Goal: Obtain resource: Download file/media

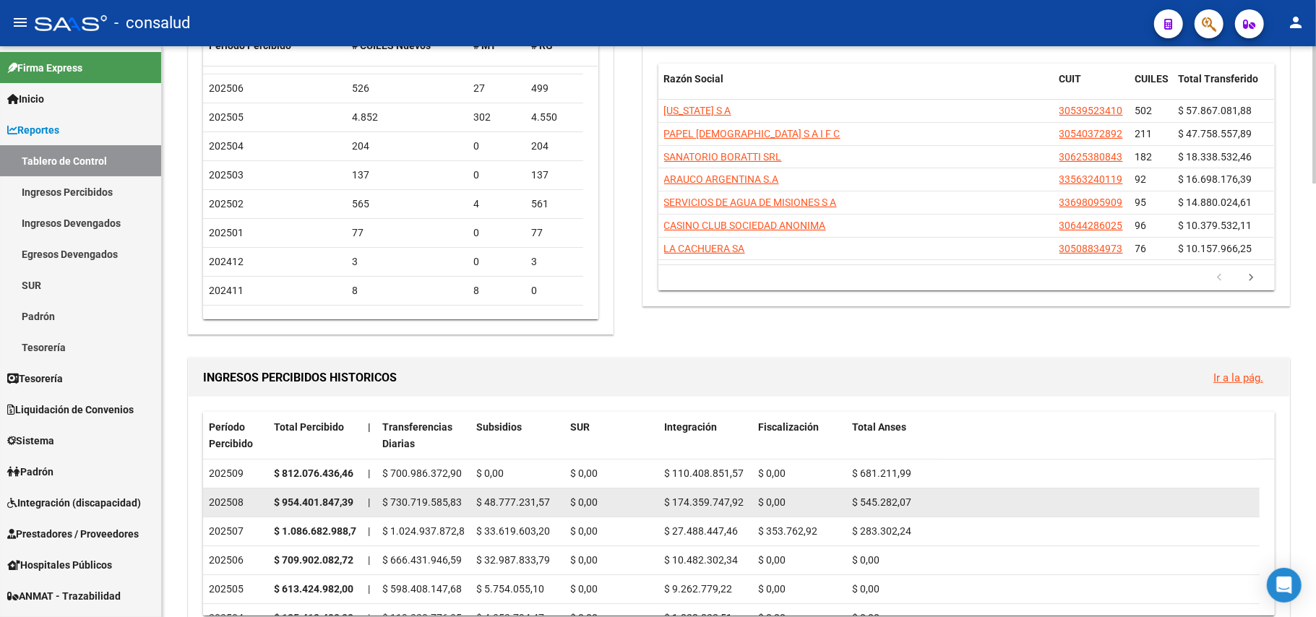
scroll to position [192, 0]
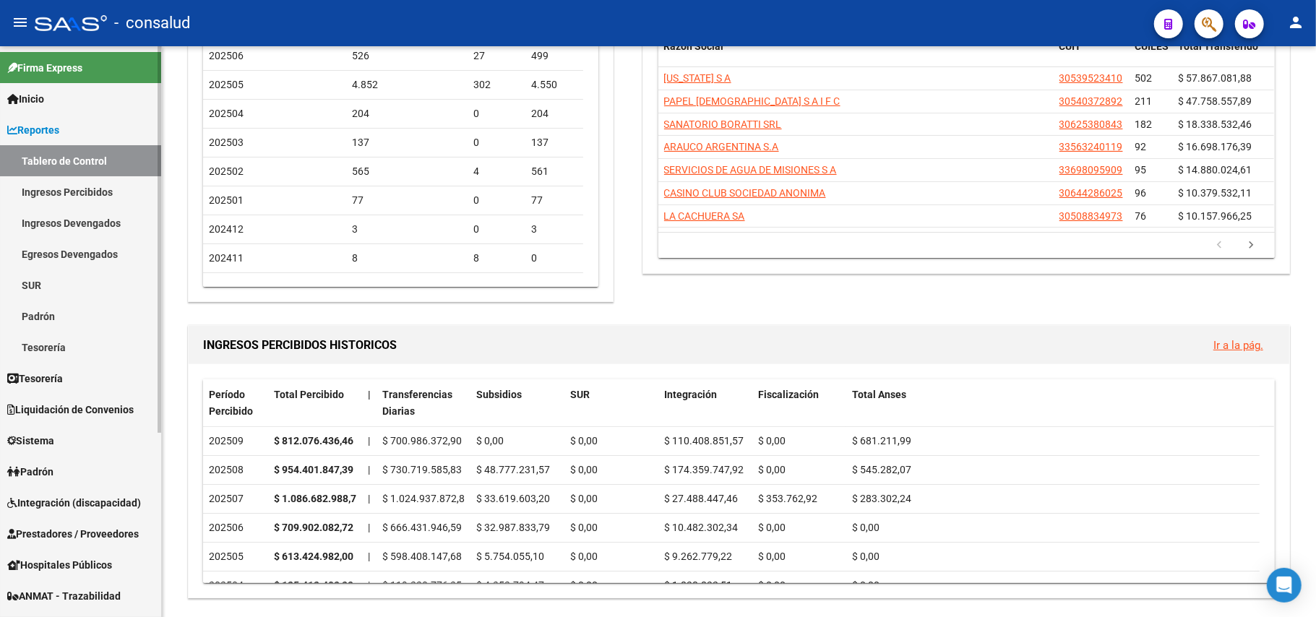
click at [114, 221] on link "Ingresos Devengados" at bounding box center [80, 222] width 161 height 31
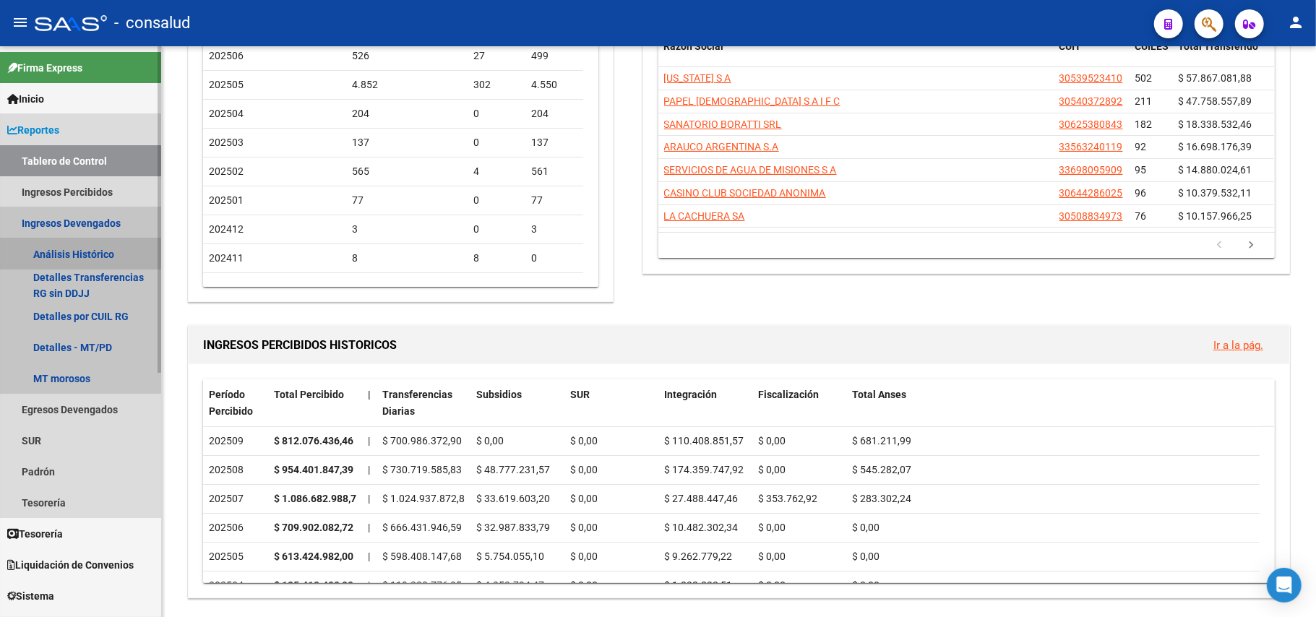
click at [79, 249] on link "Análisis Histórico" at bounding box center [80, 253] width 161 height 31
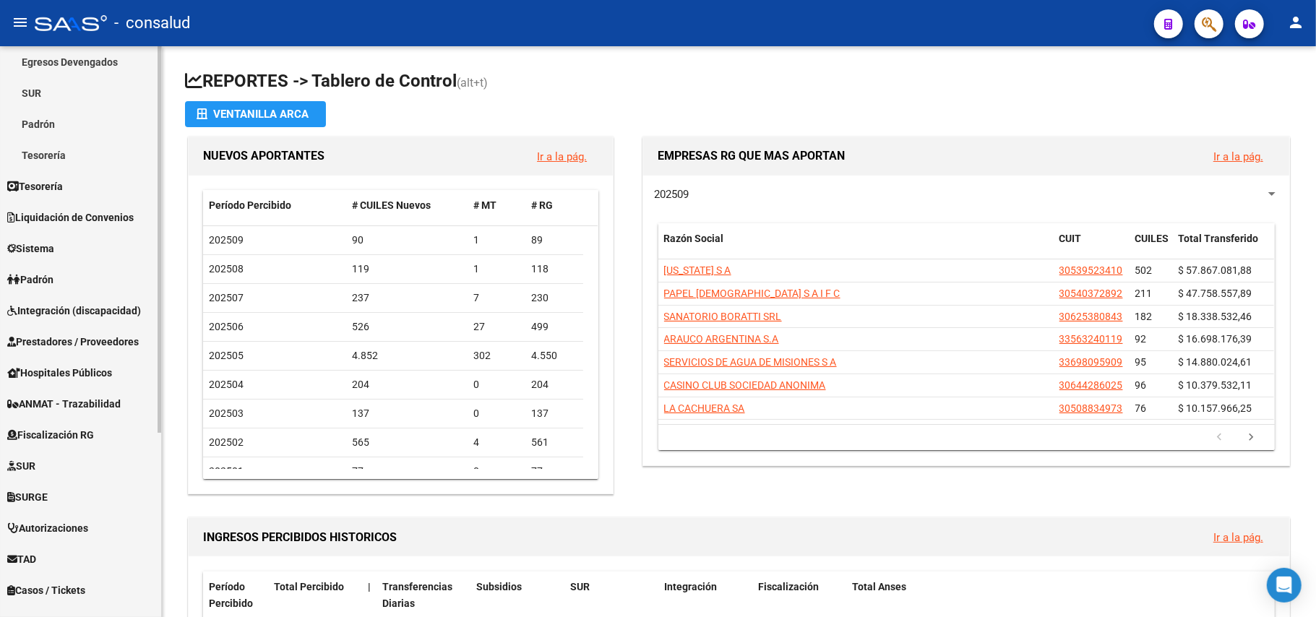
scroll to position [273, 0]
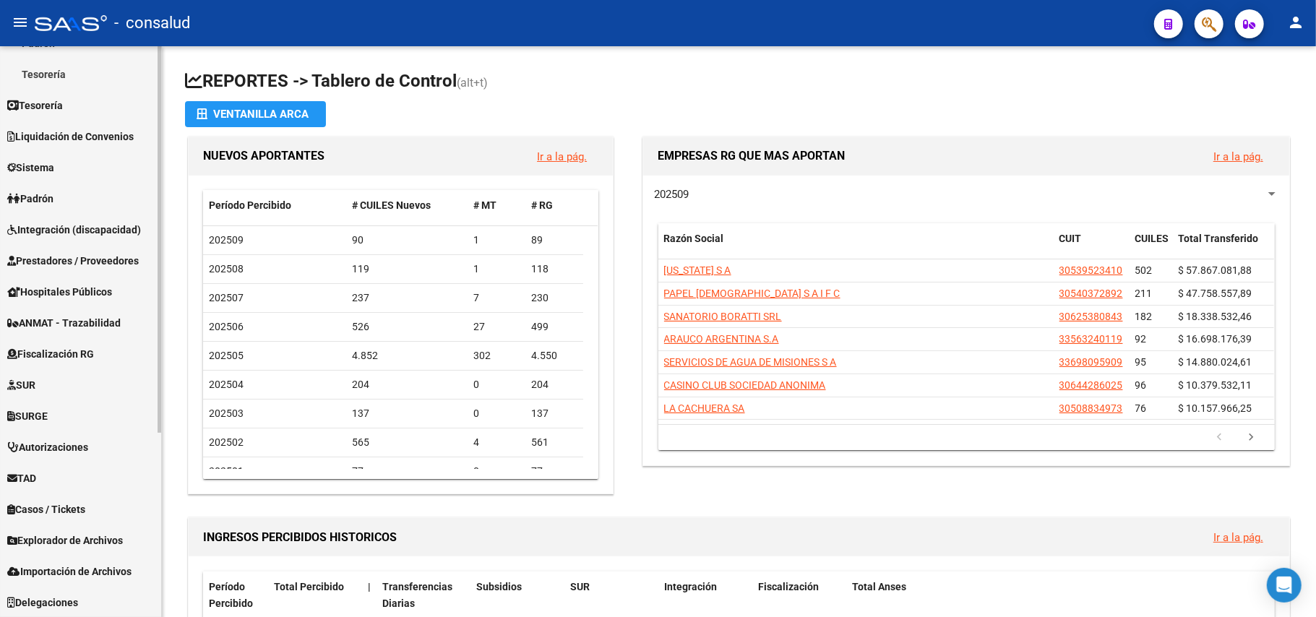
click at [68, 538] on span "Explorador de Archivos" at bounding box center [65, 541] width 116 height 16
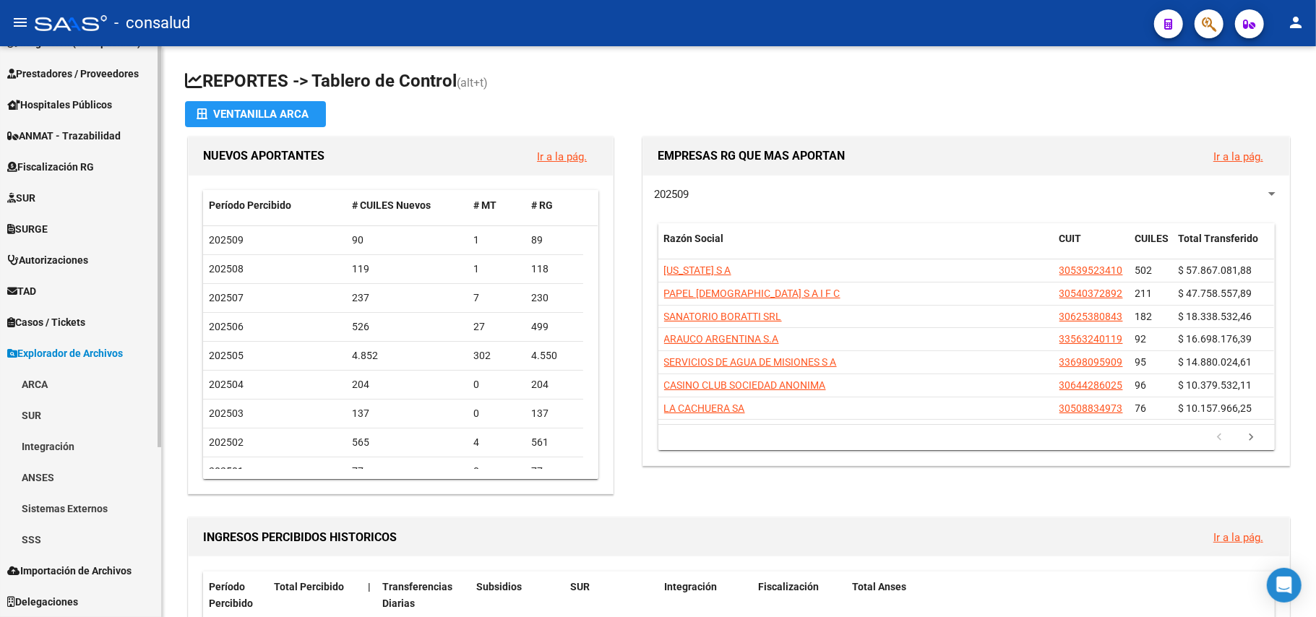
scroll to position [243, 0]
click at [43, 382] on link "ARCA" at bounding box center [80, 384] width 161 height 31
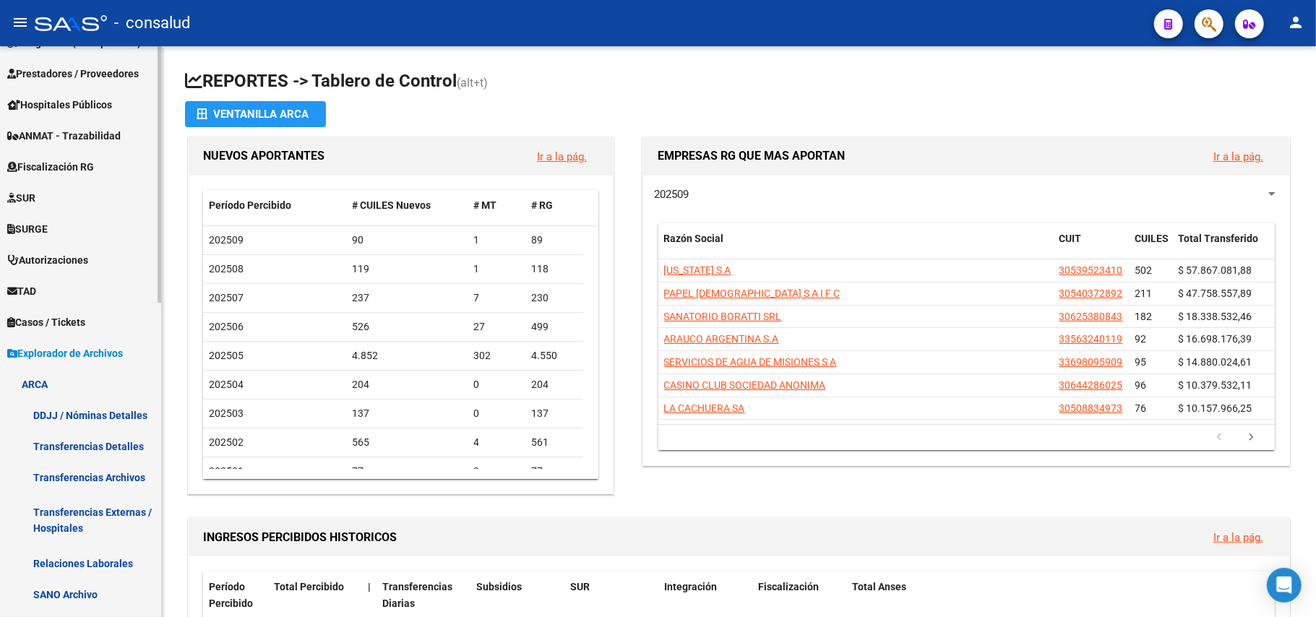
click at [44, 380] on link "ARCA" at bounding box center [80, 384] width 161 height 31
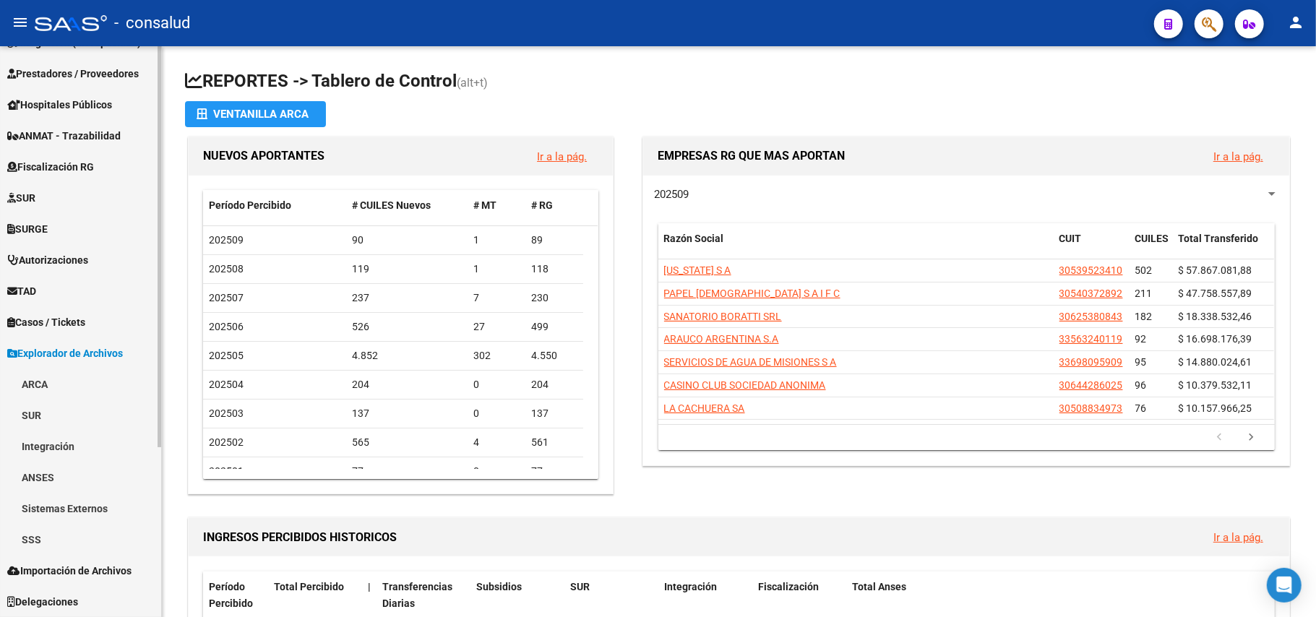
click at [52, 480] on link "ANSES" at bounding box center [80, 477] width 161 height 31
click at [66, 478] on link "ANSES" at bounding box center [80, 477] width 161 height 31
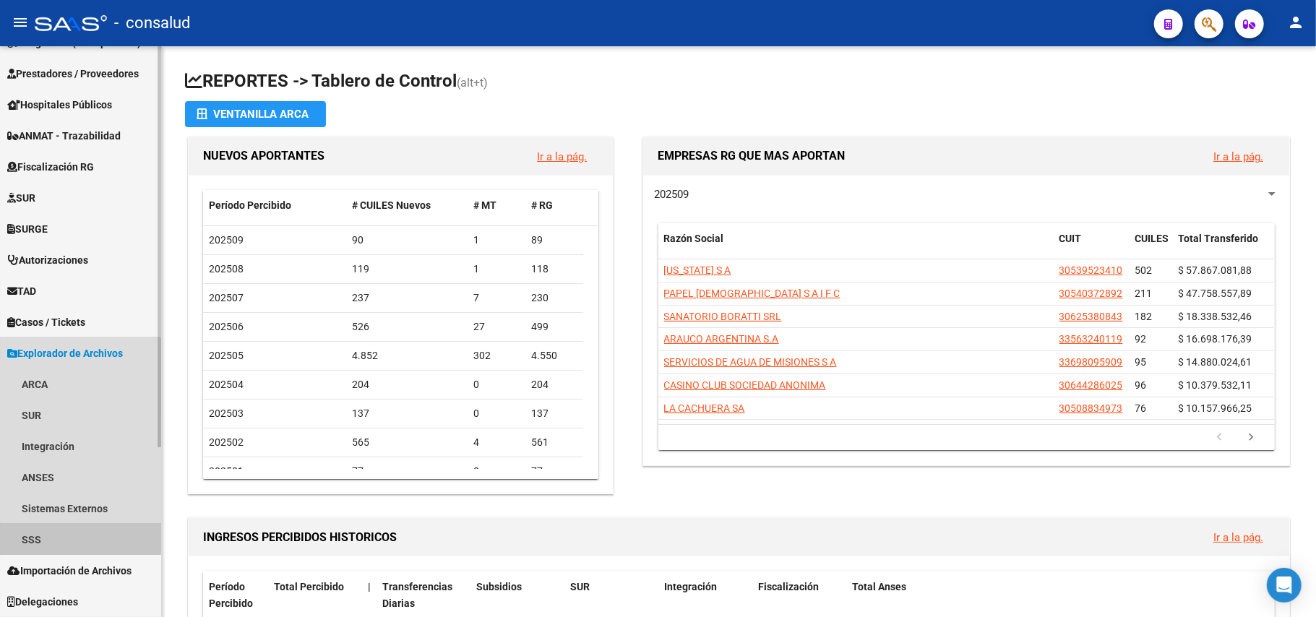
click at [47, 535] on link "SSS" at bounding box center [80, 539] width 161 height 31
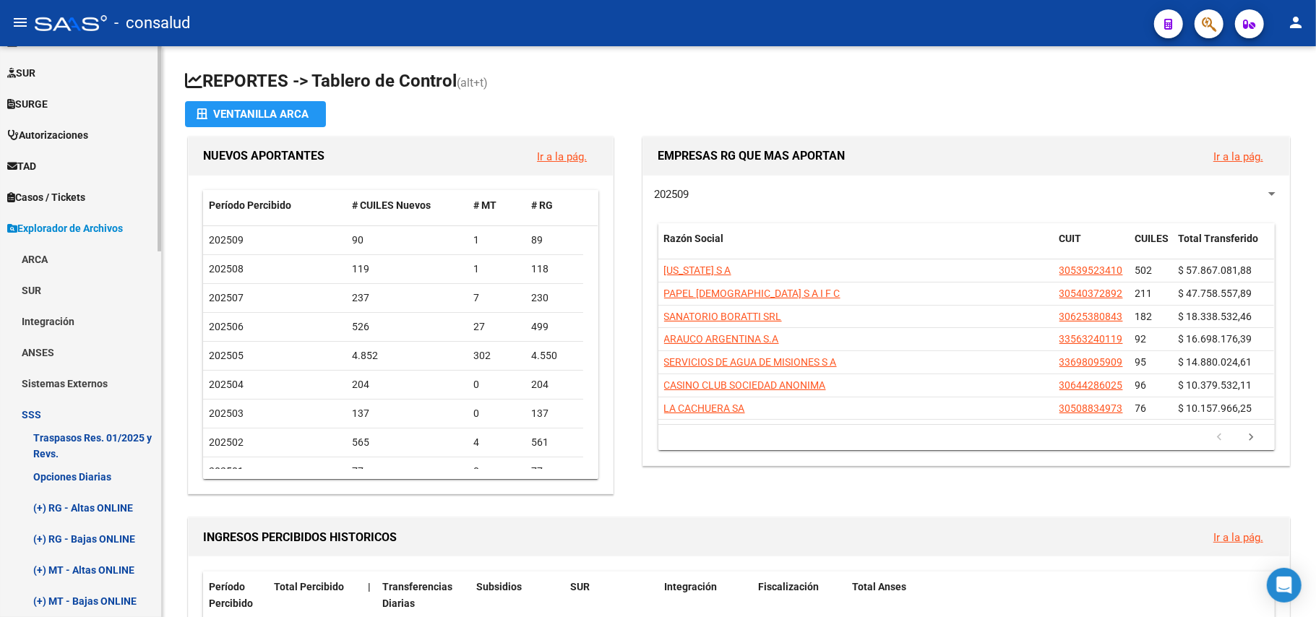
scroll to position [339, 0]
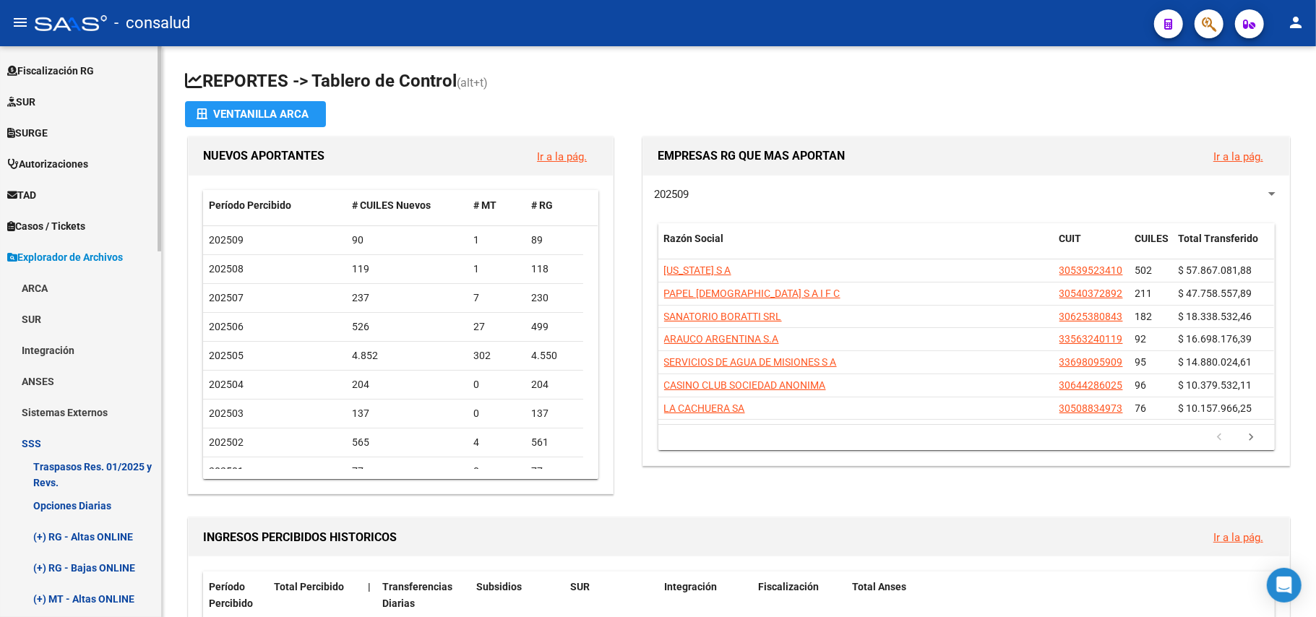
click at [82, 408] on link "Sistemas Externos" at bounding box center [80, 412] width 161 height 31
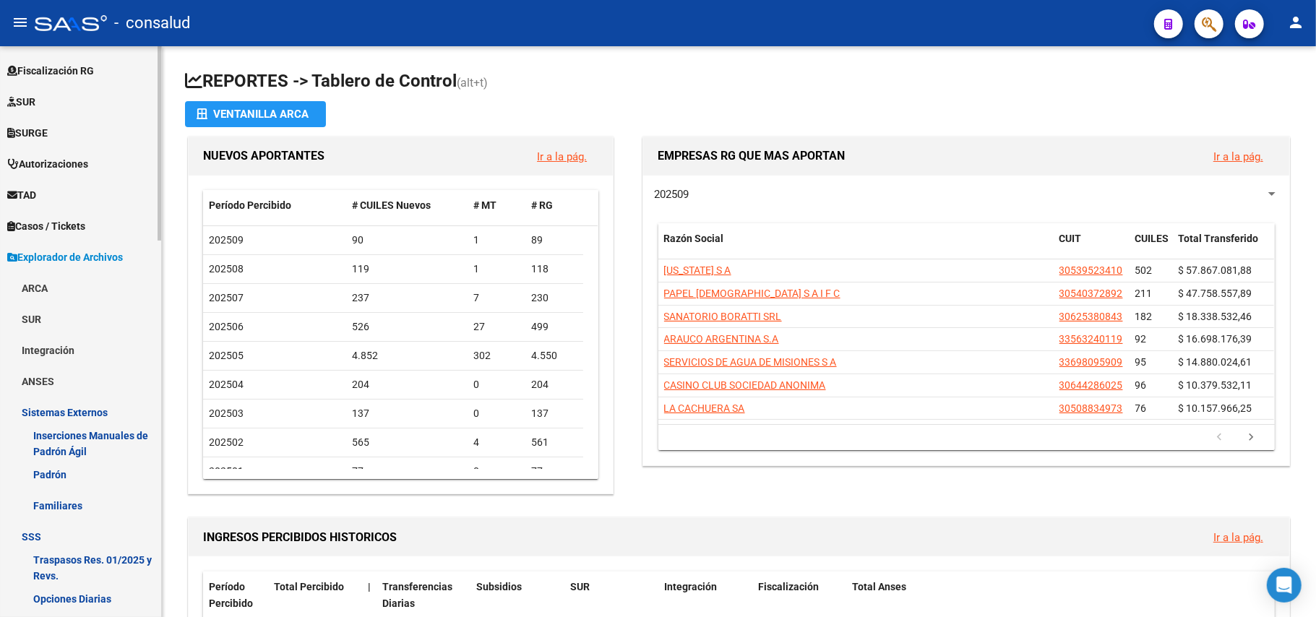
click at [49, 379] on link "ANSES" at bounding box center [80, 381] width 161 height 31
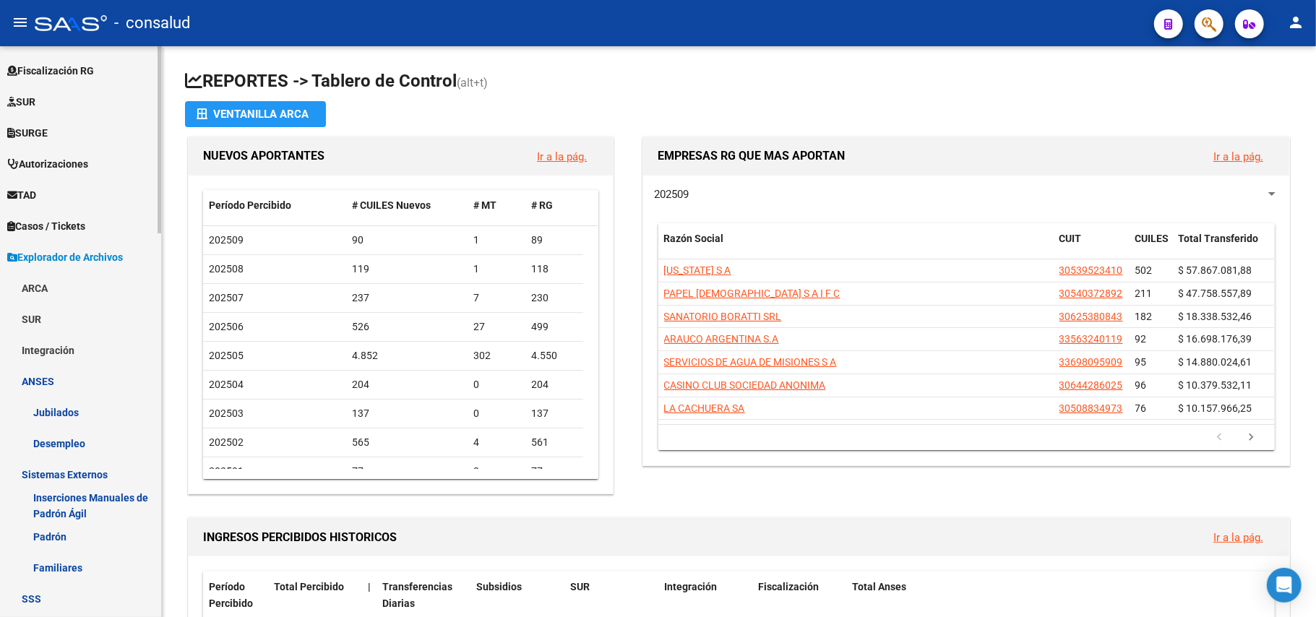
click at [51, 287] on link "ARCA" at bounding box center [80, 287] width 161 height 31
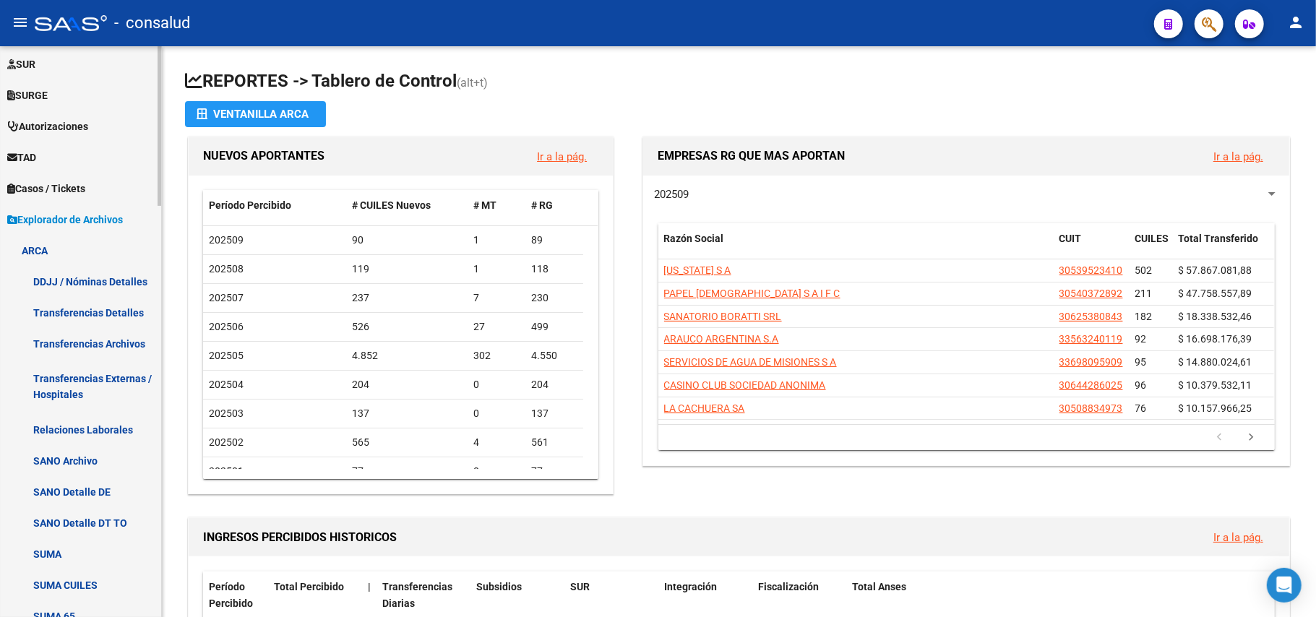
scroll to position [435, 0]
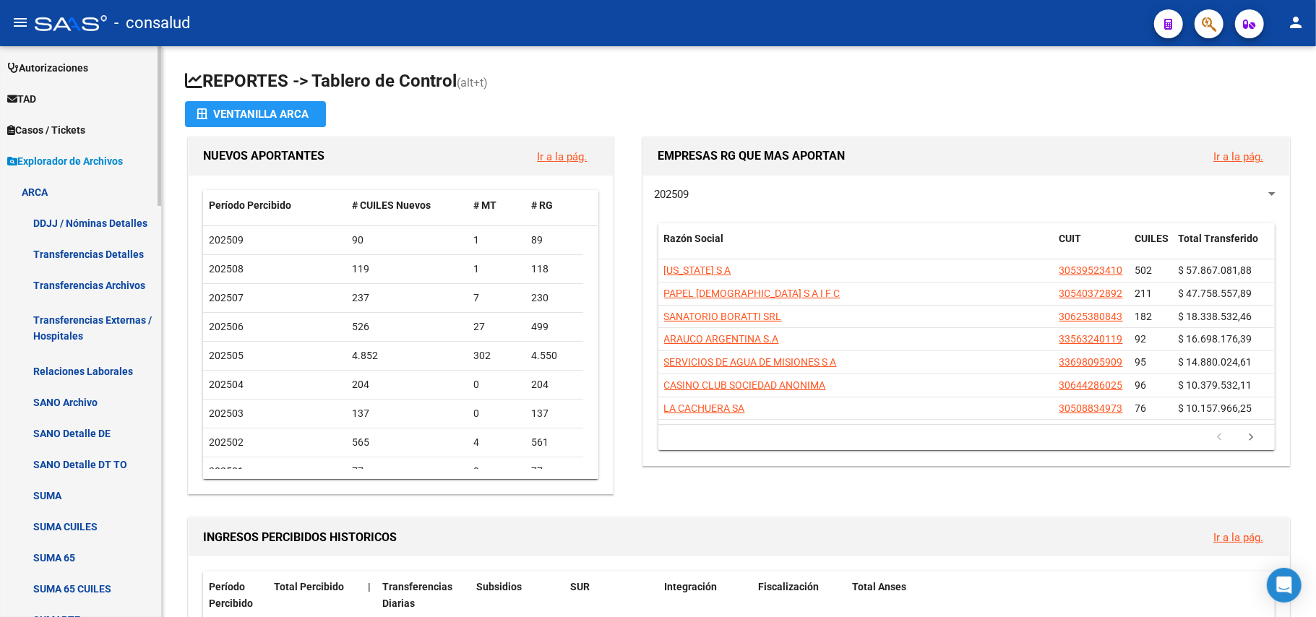
click at [65, 492] on link "SUMA" at bounding box center [80, 495] width 161 height 31
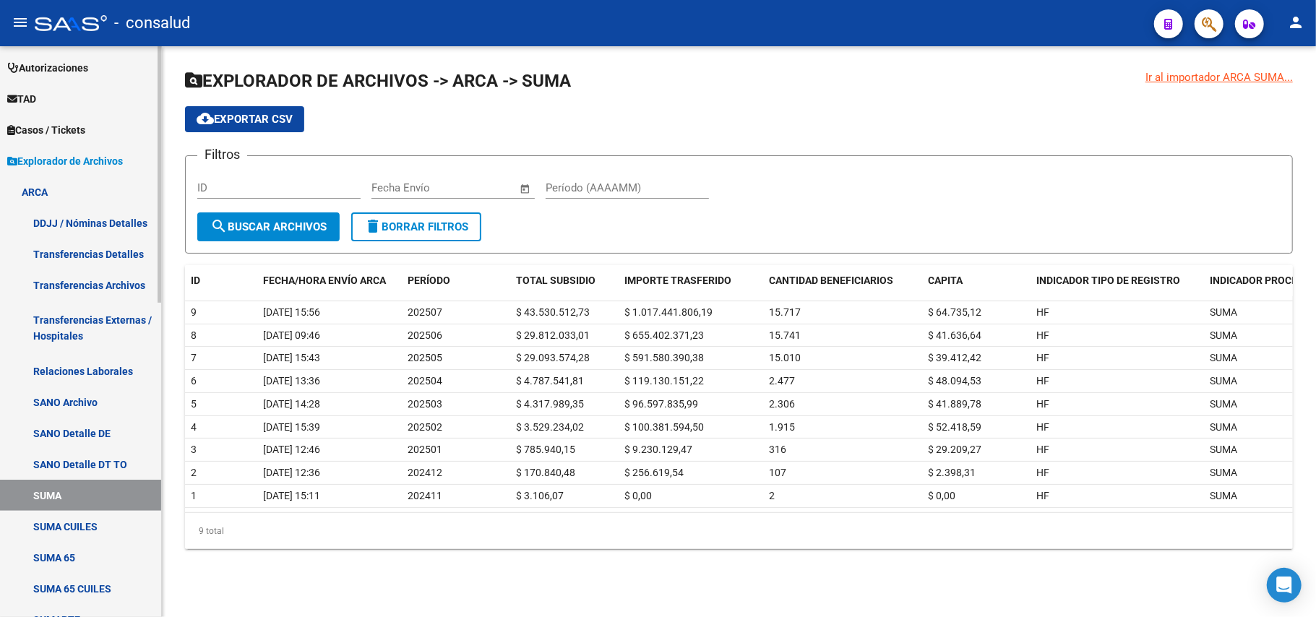
click at [72, 526] on link "SUMA CUILES" at bounding box center [80, 526] width 161 height 31
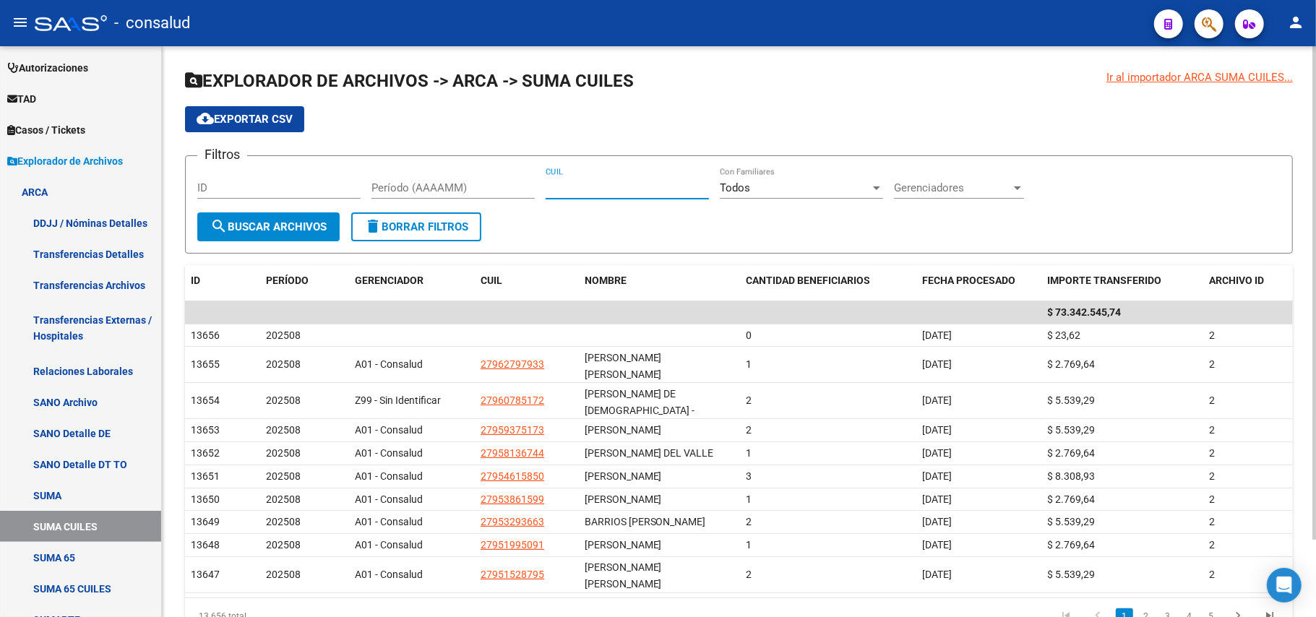
click at [573, 181] on input "CUIL" at bounding box center [627, 187] width 163 height 13
click at [263, 229] on span "search Buscar Archivos" at bounding box center [268, 226] width 116 height 13
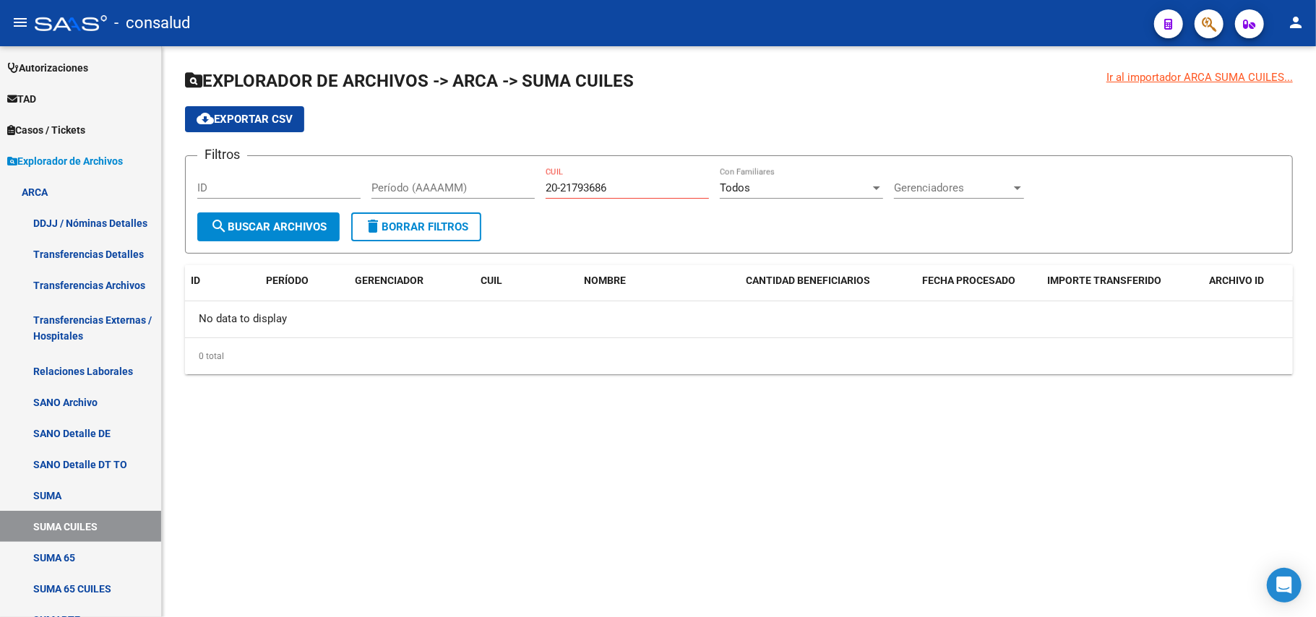
click at [621, 186] on input "20-21793686" at bounding box center [627, 187] width 163 height 13
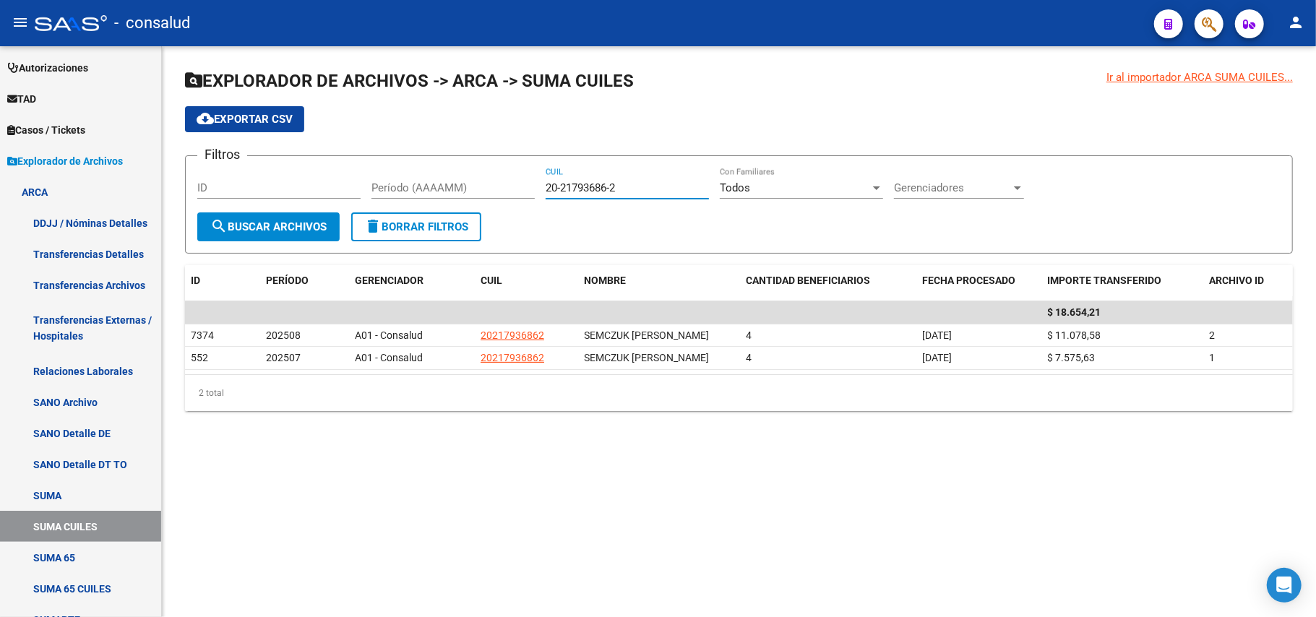
type input "20-21793686-2"
click at [262, 114] on span "cloud_download Exportar CSV" at bounding box center [245, 119] width 96 height 13
click at [61, 493] on link "SUMA" at bounding box center [80, 495] width 161 height 31
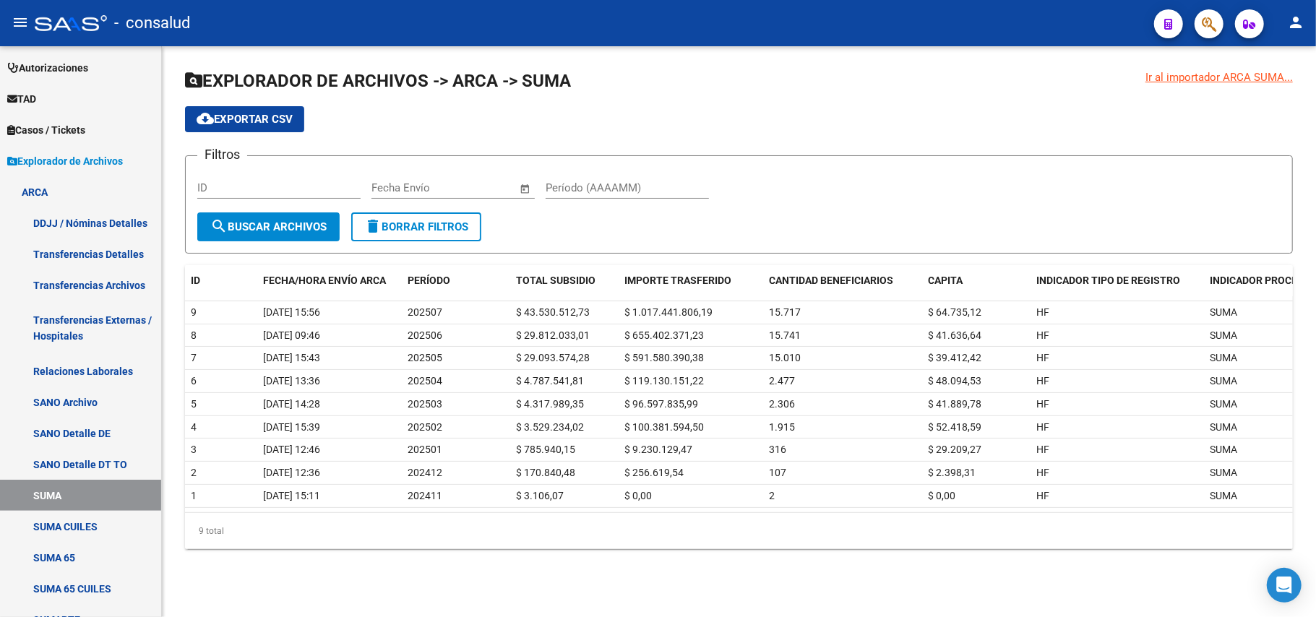
click at [264, 122] on span "cloud_download Exportar CSV" at bounding box center [245, 119] width 96 height 13
click at [85, 518] on link "SUMA CUILES" at bounding box center [80, 526] width 161 height 31
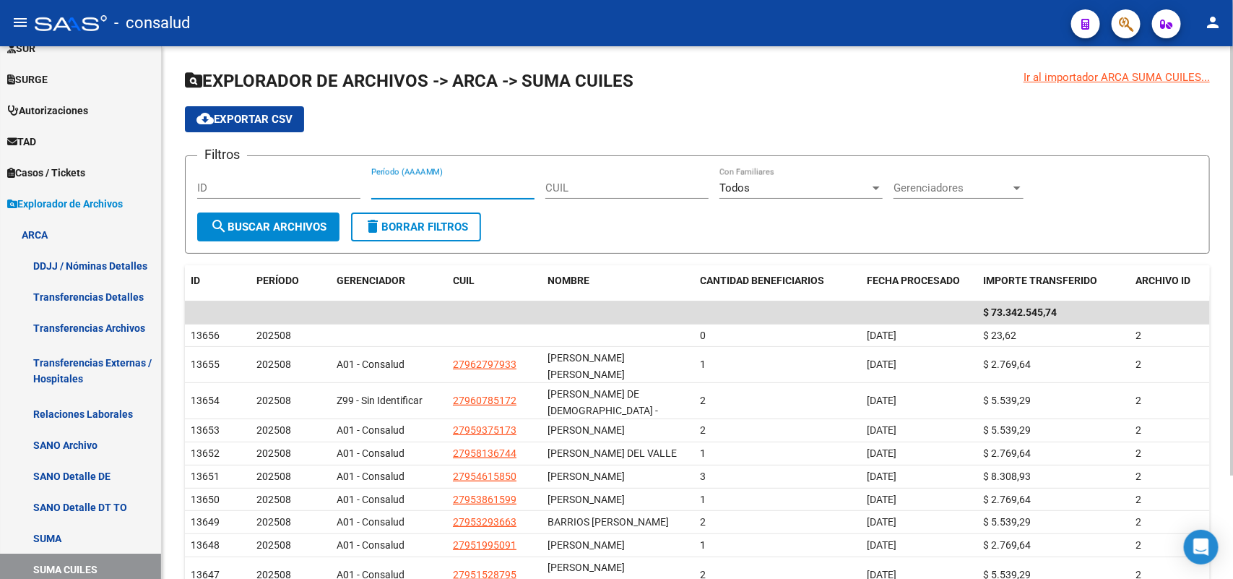
click at [407, 181] on input "Período (AAAAMM)" at bounding box center [452, 187] width 163 height 13
type input "202508"
click at [276, 228] on span "search Buscar Archivos" at bounding box center [268, 226] width 116 height 13
click at [262, 124] on span "cloud_download Exportar CSV" at bounding box center [245, 119] width 96 height 13
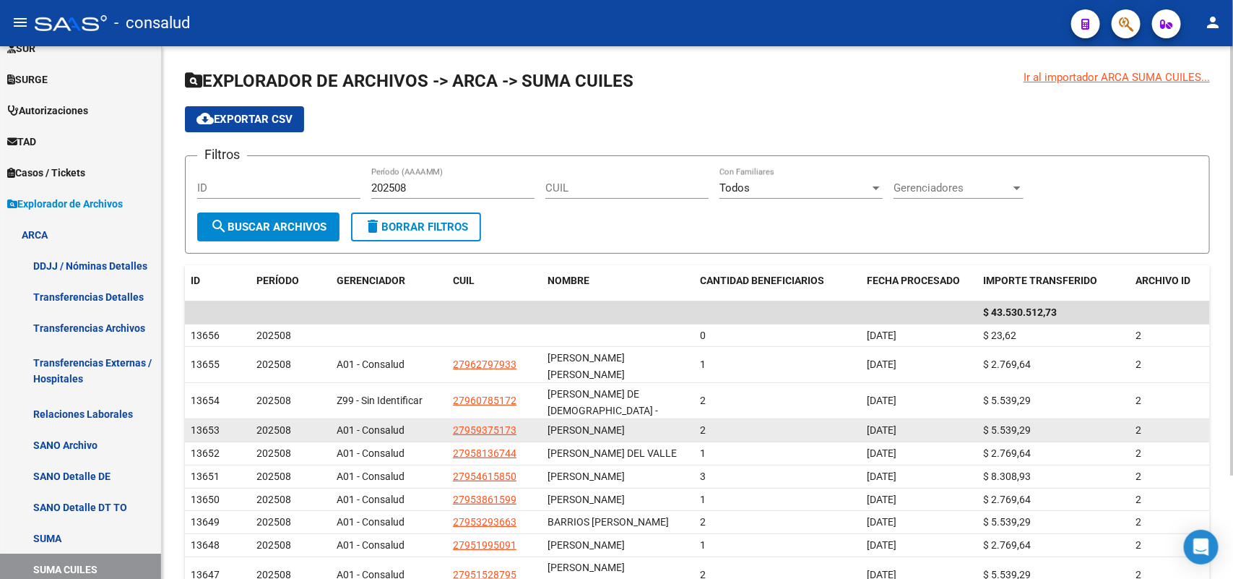
click at [897, 424] on span "28/08/2025" at bounding box center [882, 430] width 30 height 12
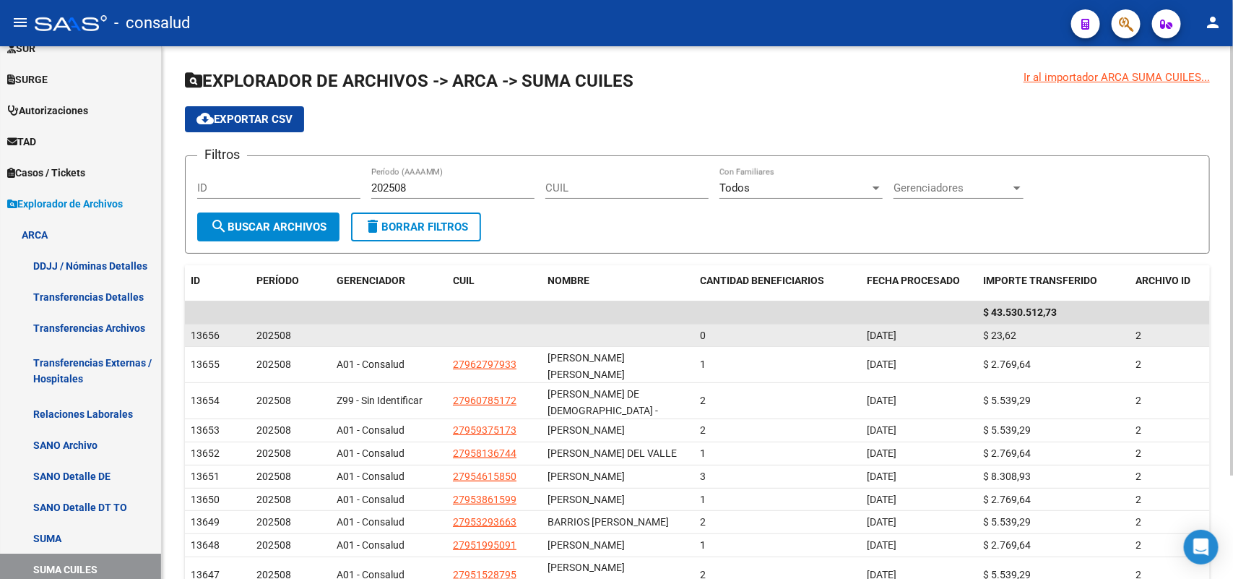
click at [1030, 334] on div "$ 23,62" at bounding box center [1053, 335] width 141 height 17
click at [1037, 334] on div "$ 23,62" at bounding box center [1053, 335] width 141 height 17
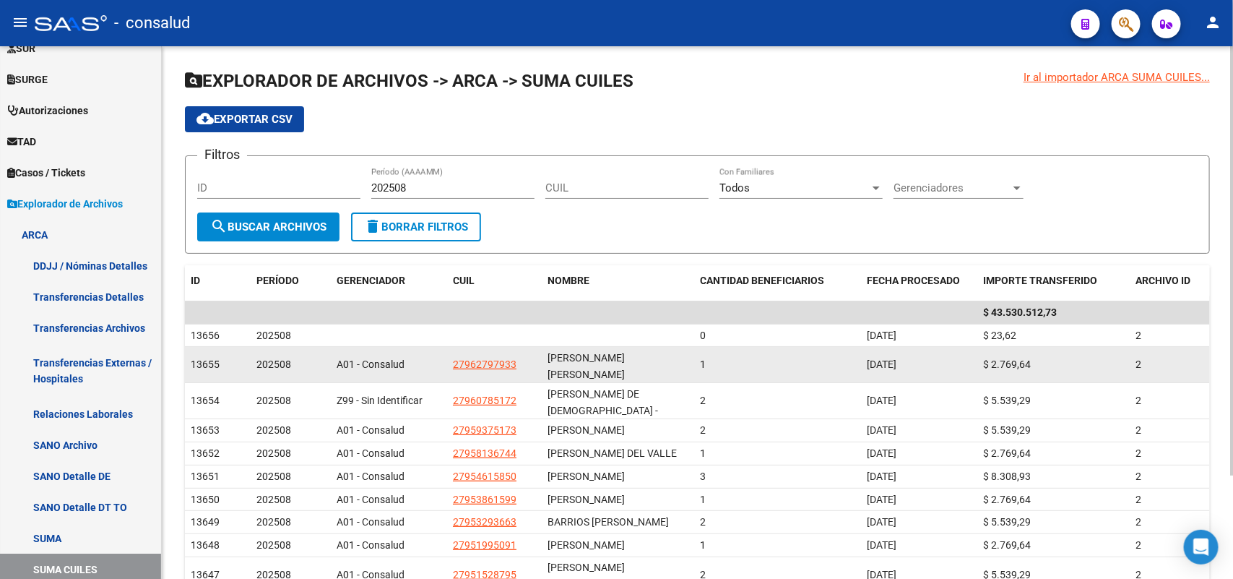
click at [1007, 358] on span "$ 2.769,64" at bounding box center [1007, 364] width 48 height 12
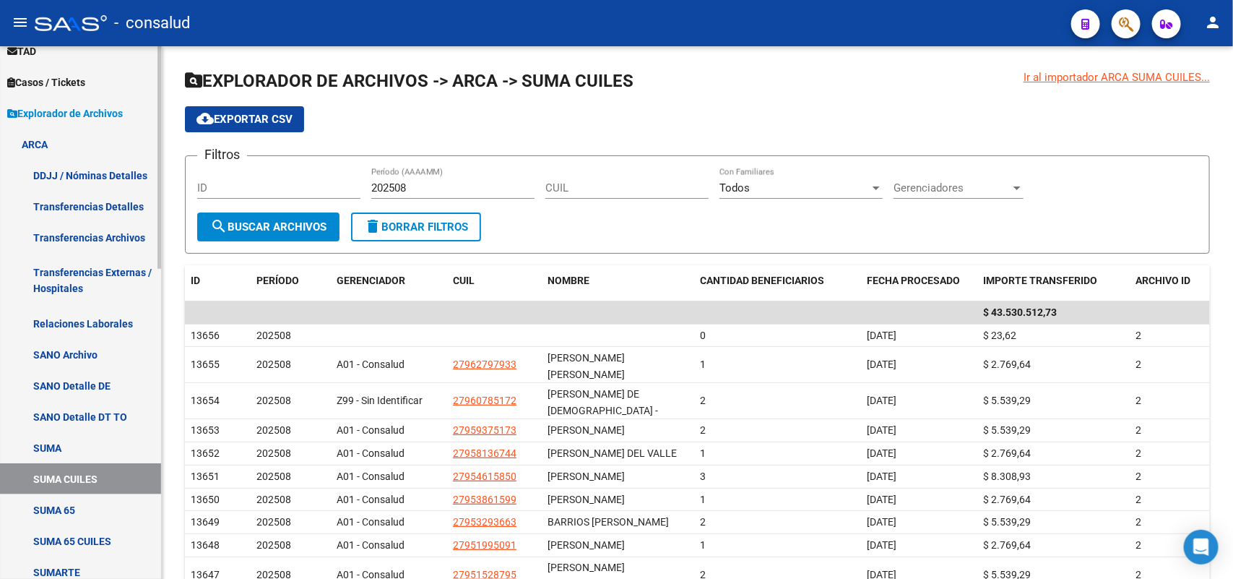
scroll to position [573, 0]
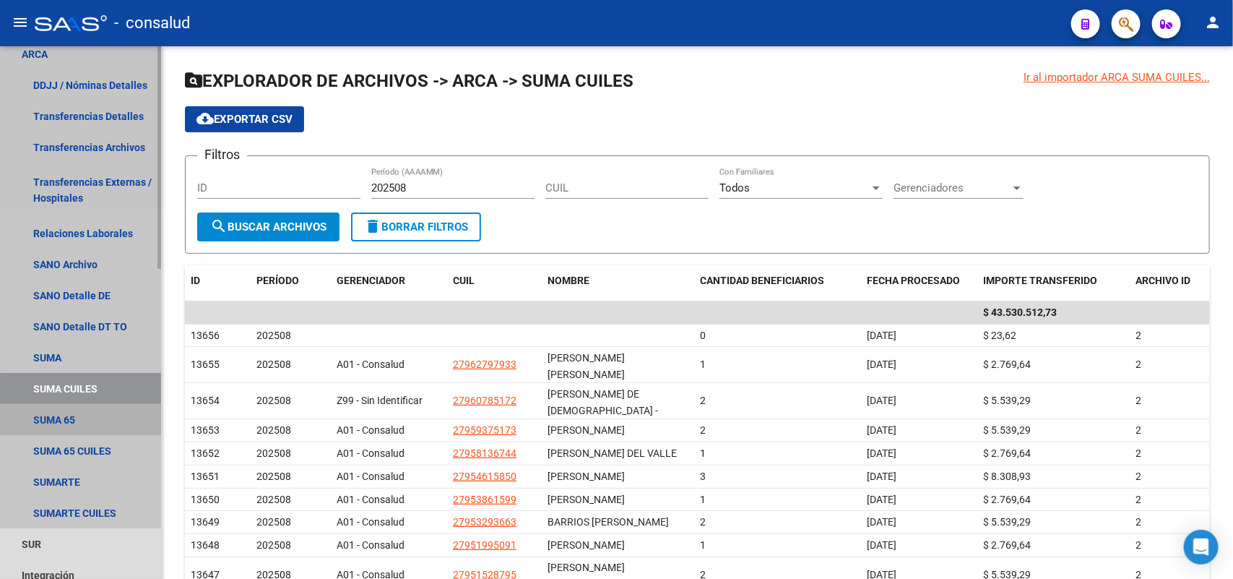
click at [73, 424] on link "SUMA 65" at bounding box center [80, 419] width 161 height 31
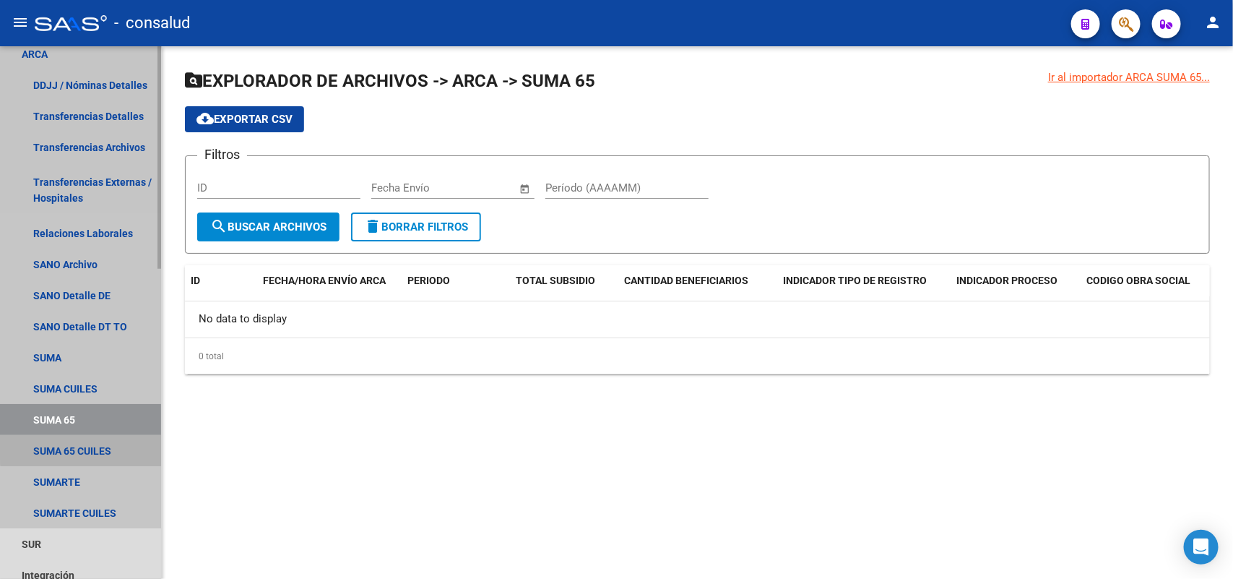
click at [92, 444] on link "SUMA 65 CUILES" at bounding box center [80, 450] width 161 height 31
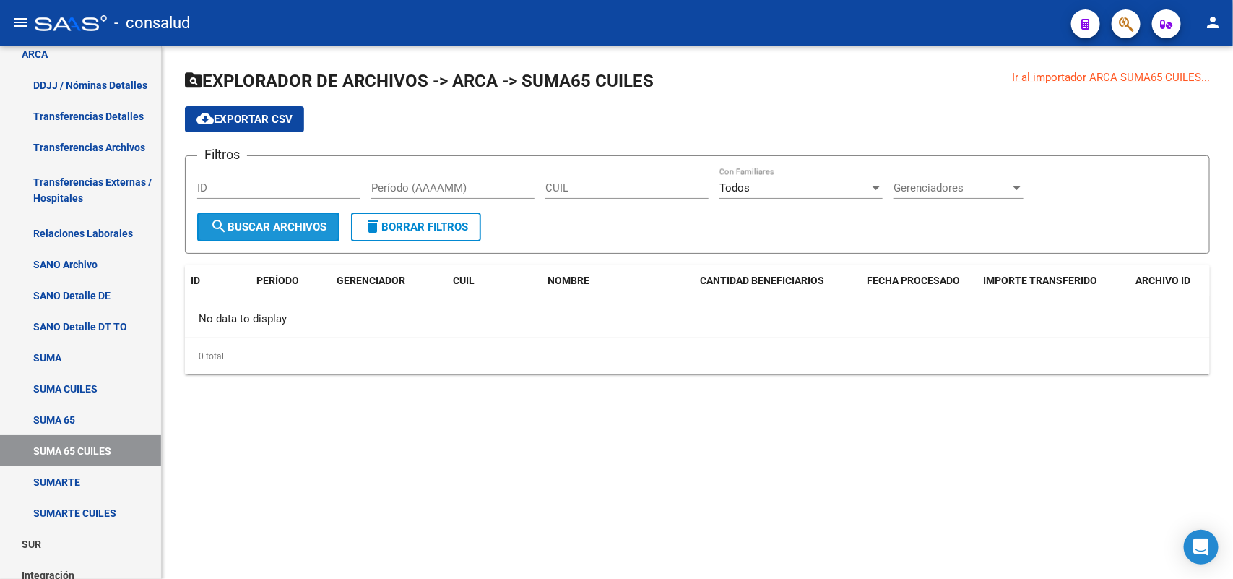
click at [284, 228] on span "search Buscar Archivos" at bounding box center [268, 226] width 116 height 13
click at [70, 475] on link "SUMARTE" at bounding box center [80, 481] width 161 height 31
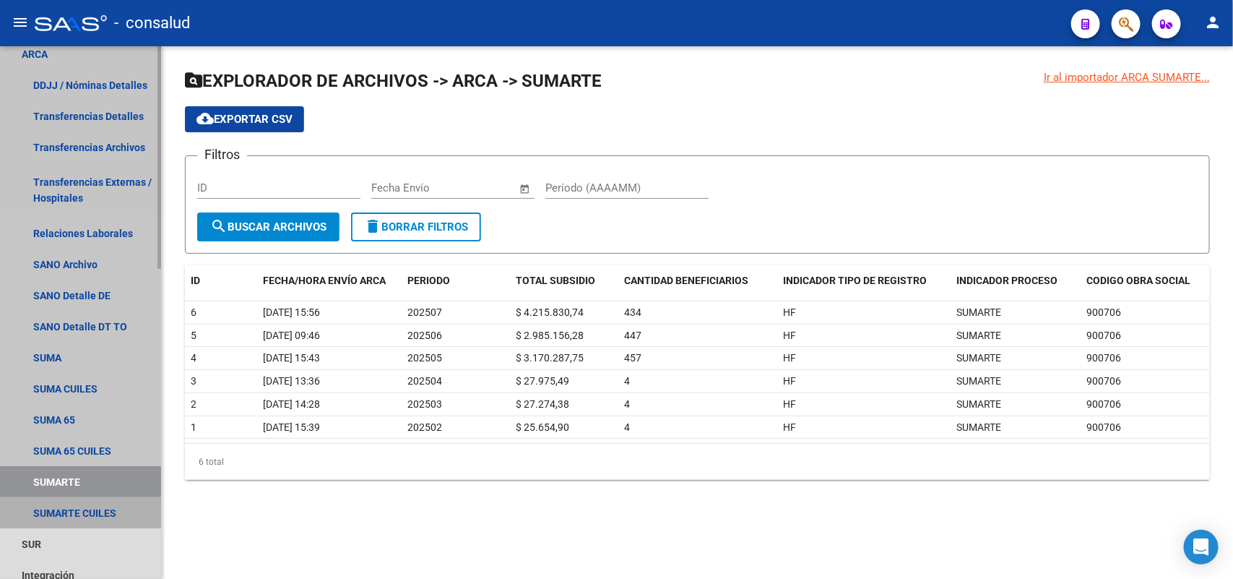
click at [85, 511] on link "SUMARTE CUILES" at bounding box center [80, 512] width 161 height 31
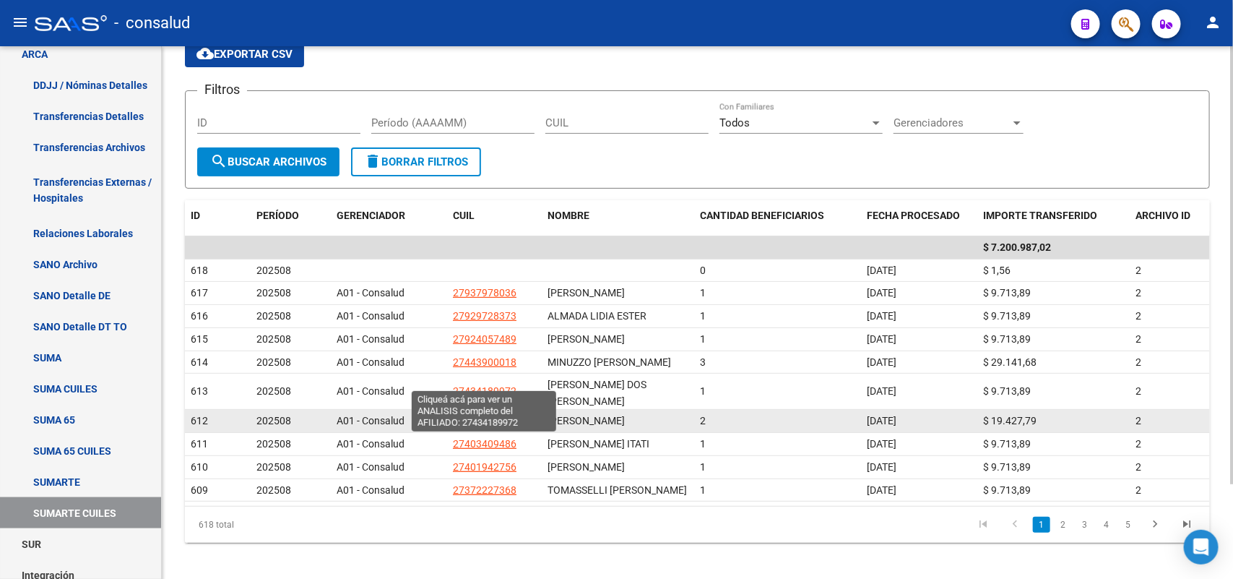
scroll to position [90, 0]
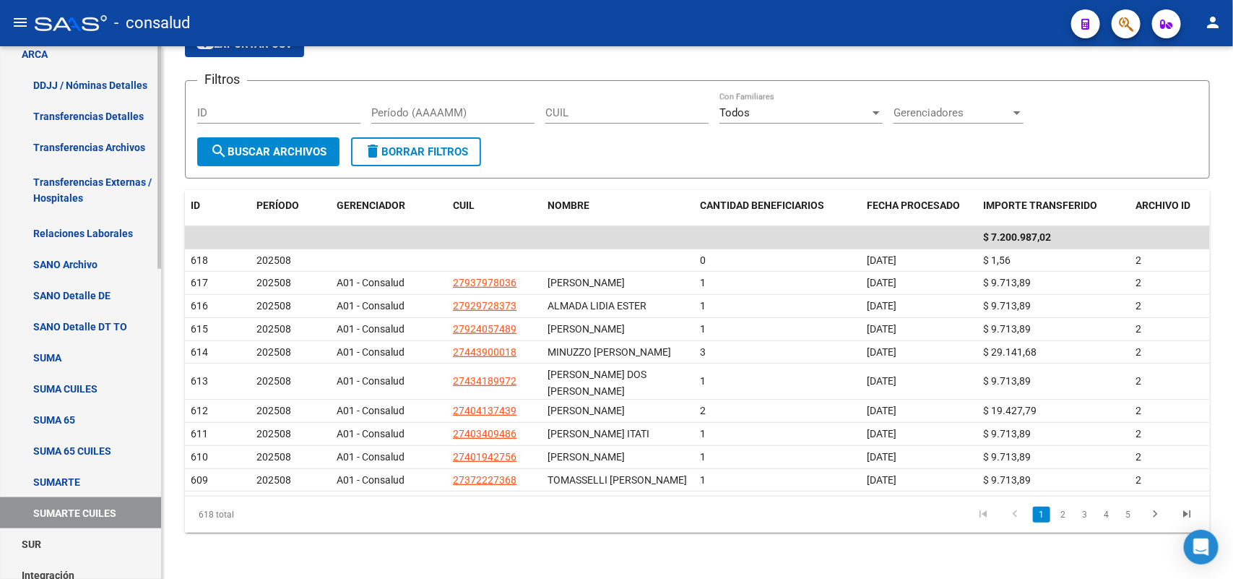
click at [66, 482] on link "SUMARTE" at bounding box center [80, 481] width 161 height 31
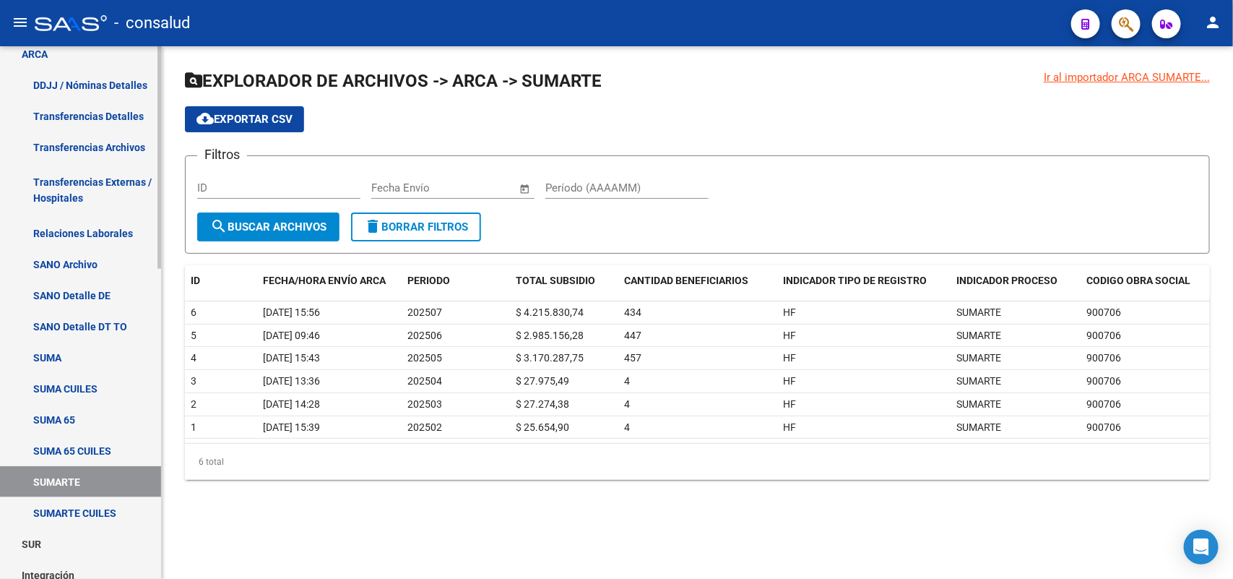
click at [81, 448] on link "SUMA 65 CUILES" at bounding box center [80, 450] width 161 height 31
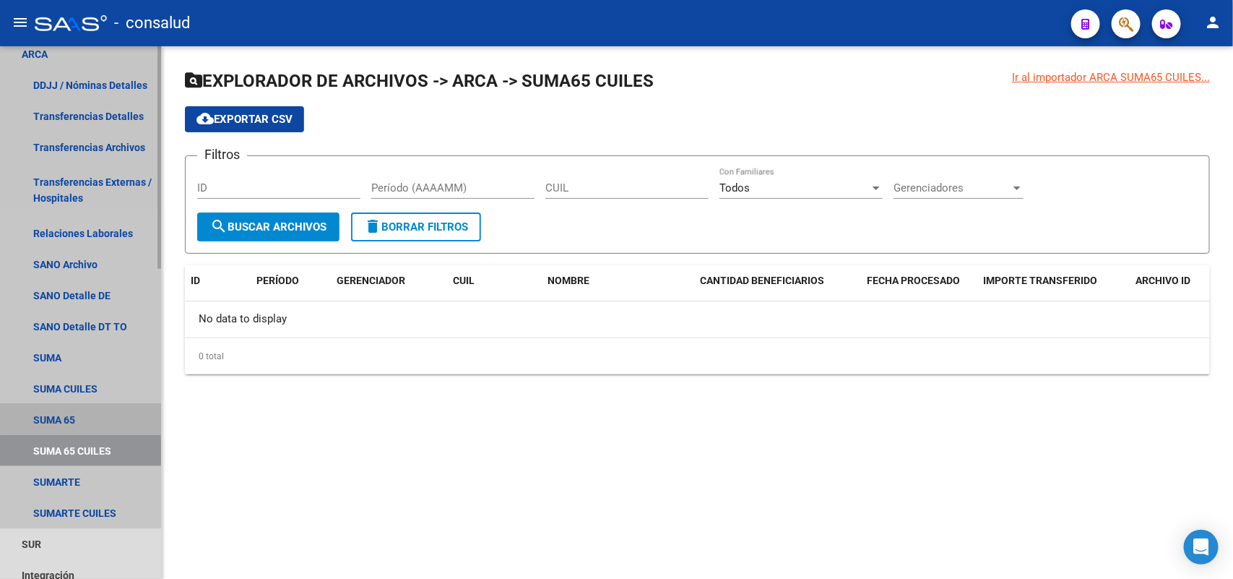
click at [101, 409] on link "SUMA 65" at bounding box center [80, 419] width 161 height 31
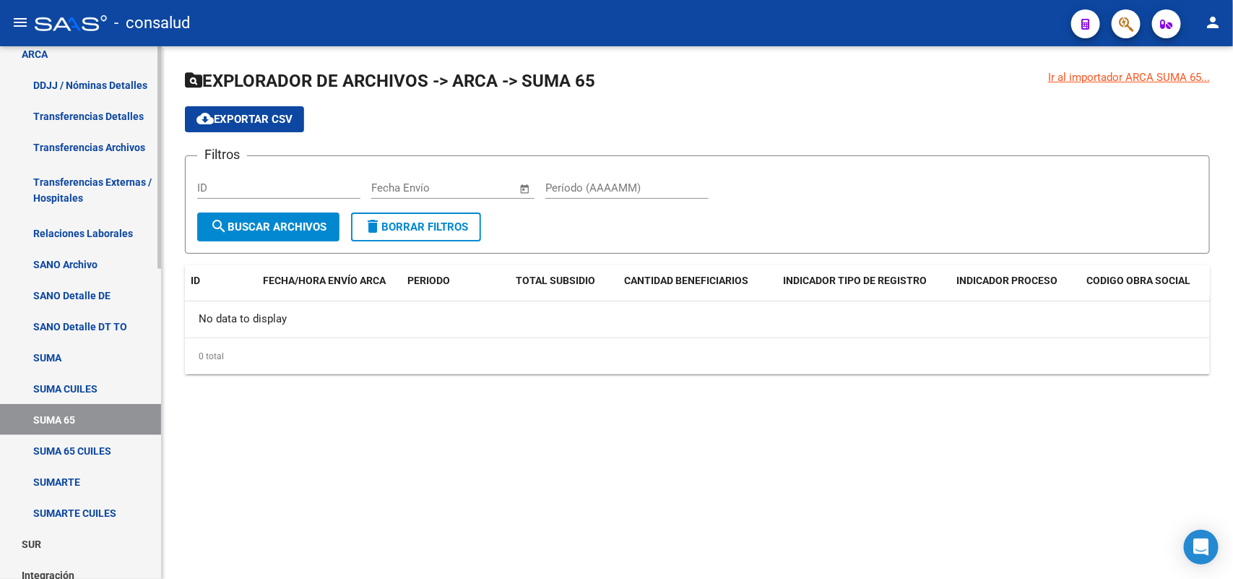
click at [95, 384] on link "SUMA CUILES" at bounding box center [80, 388] width 161 height 31
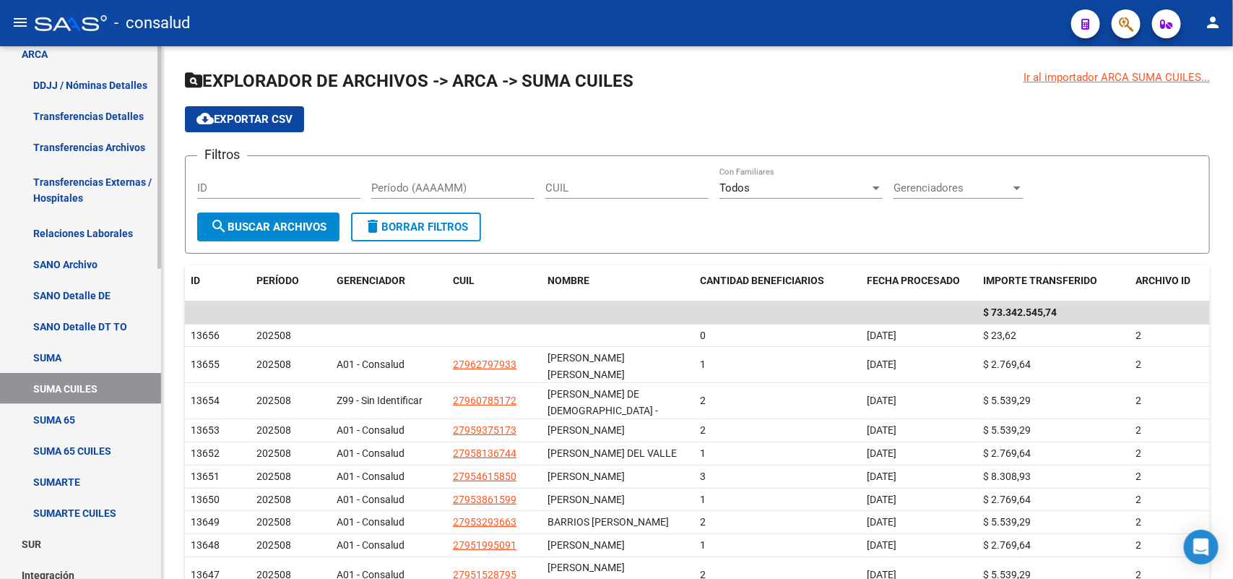
click at [87, 359] on link "SUMA" at bounding box center [80, 357] width 161 height 31
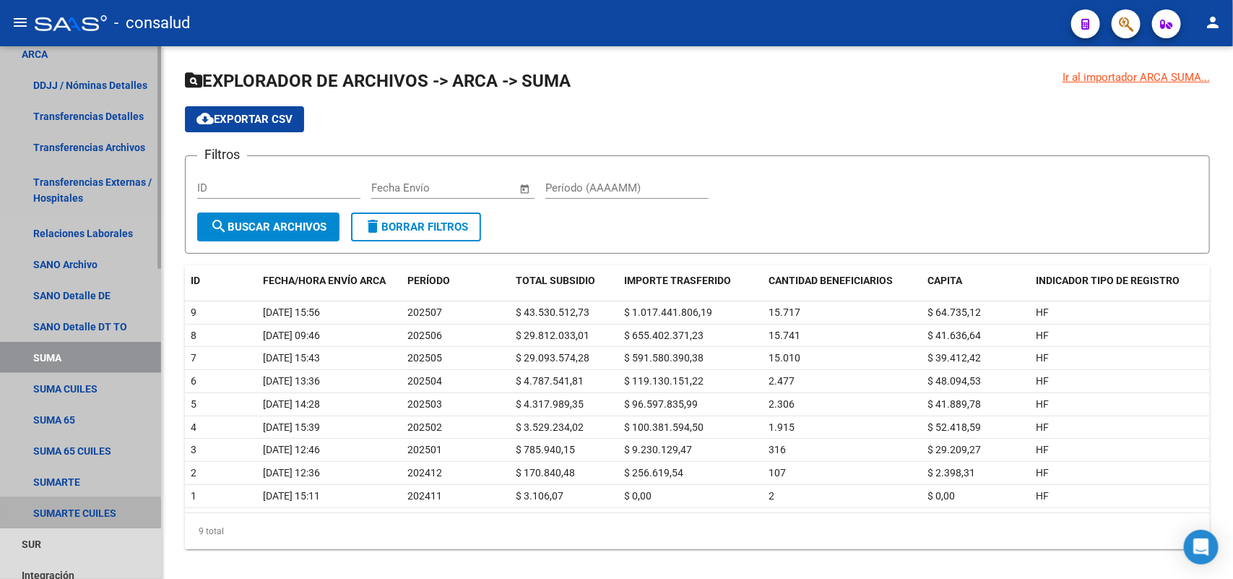
click at [73, 514] on link "SUMARTE CUILES" at bounding box center [80, 512] width 161 height 31
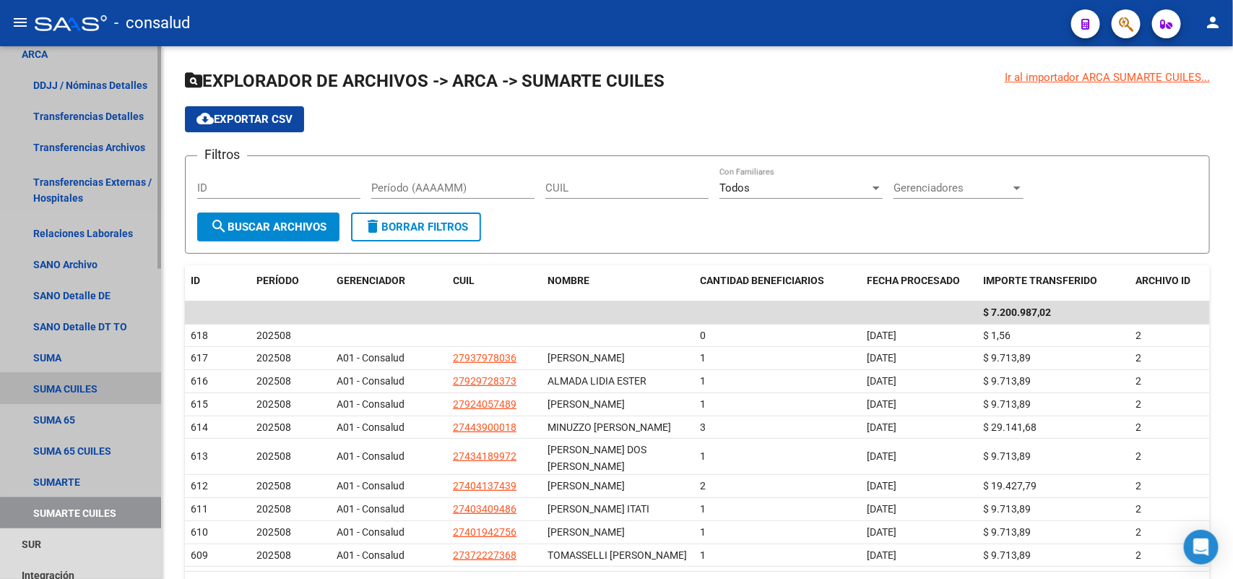
click at [64, 385] on link "SUMA CUILES" at bounding box center [80, 388] width 161 height 31
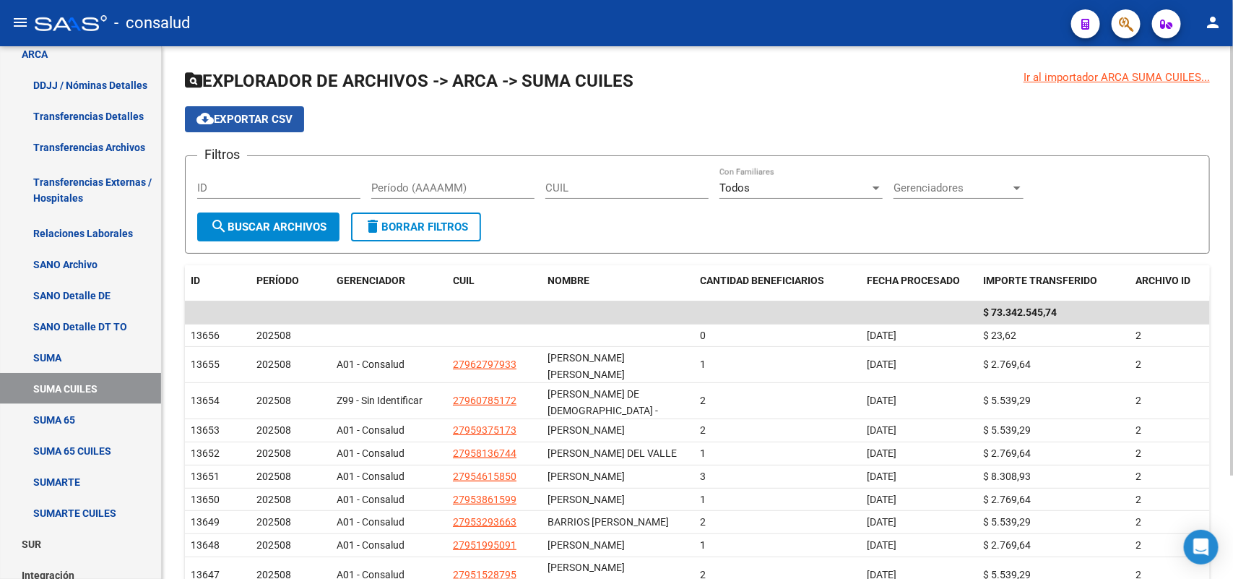
click at [242, 113] on span "cloud_download Exportar CSV" at bounding box center [245, 119] width 96 height 13
click at [474, 186] on input "Período (AAAAMM)" at bounding box center [452, 187] width 163 height 13
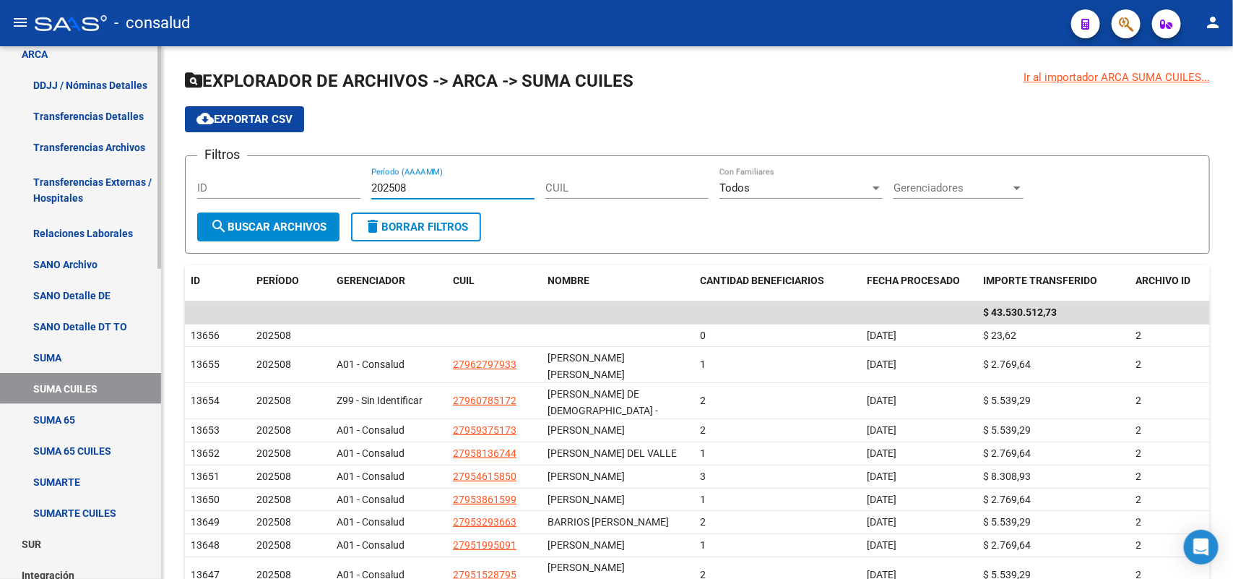
type input "202508"
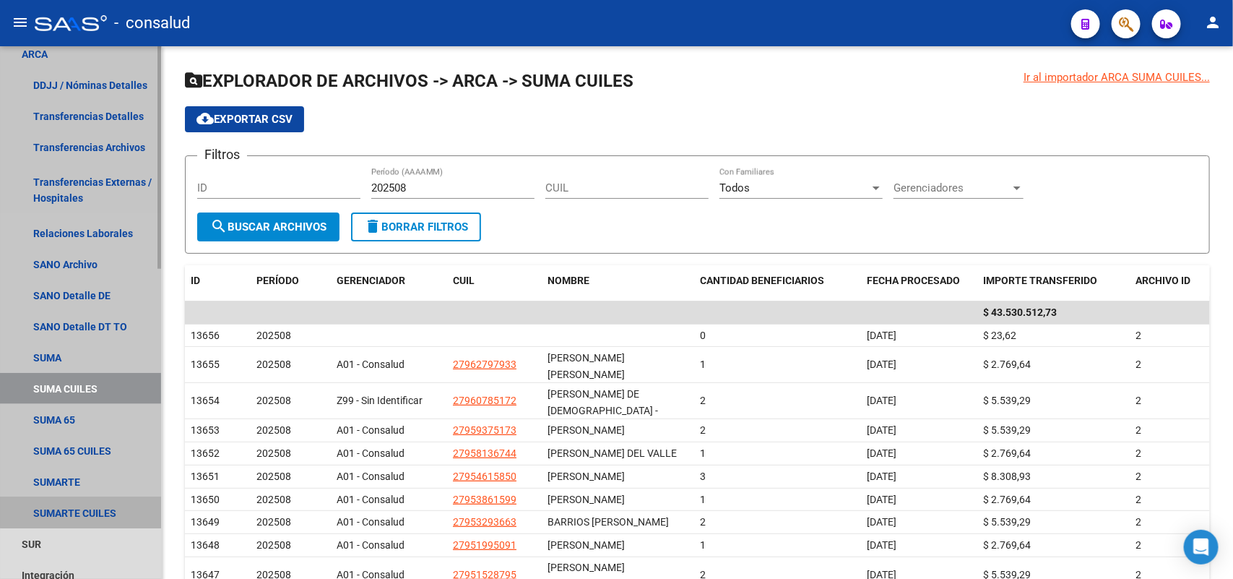
click at [98, 504] on link "SUMARTE CUILES" at bounding box center [80, 512] width 161 height 31
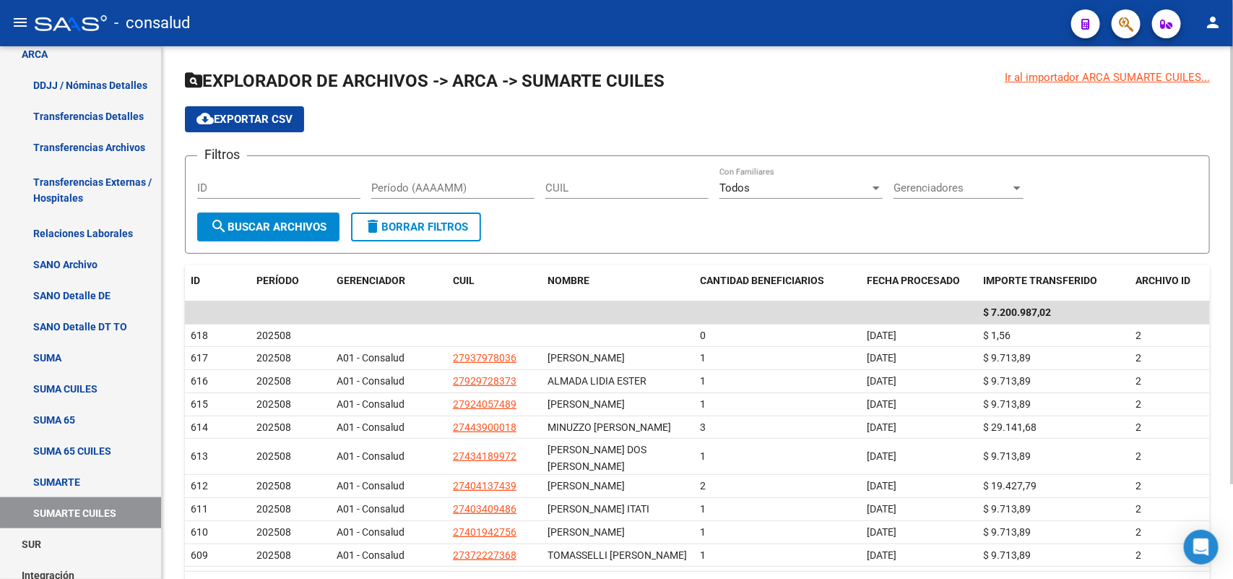
click at [475, 189] on input "Período (AAAAMM)" at bounding box center [452, 187] width 163 height 13
type input "202508"
click at [244, 119] on span "cloud_download Exportar CSV" at bounding box center [245, 119] width 96 height 13
click at [62, 384] on link "SUMA CUILES" at bounding box center [80, 388] width 161 height 31
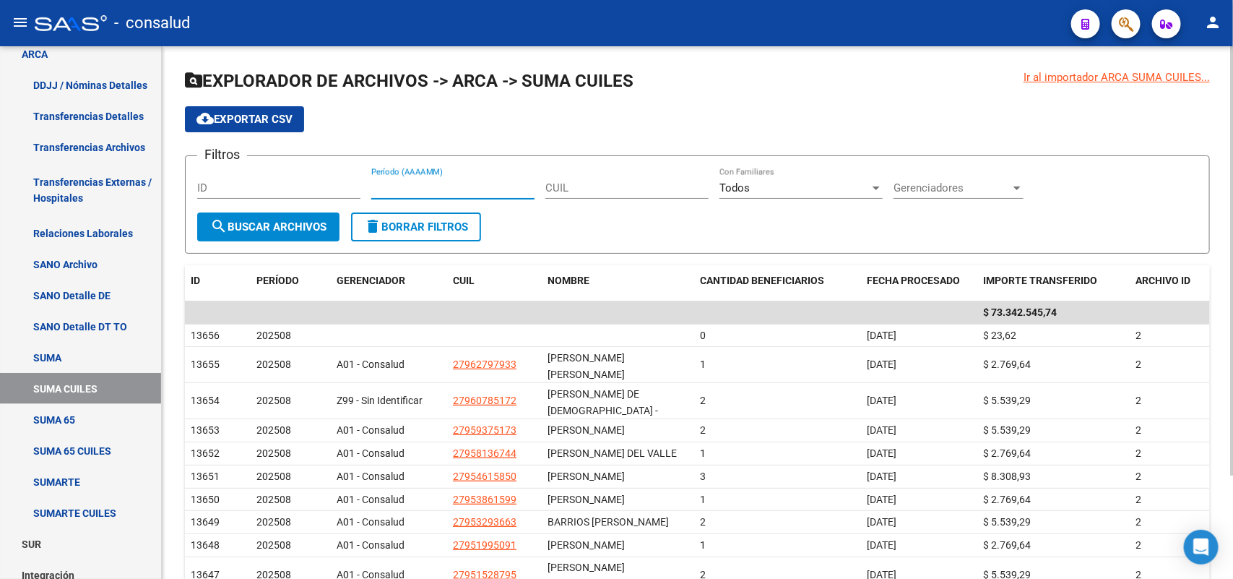
click at [439, 184] on input "Período (AAAAMM)" at bounding box center [452, 187] width 163 height 13
type input "202508"
click at [264, 124] on button "cloud_download Exportar CSV" at bounding box center [244, 119] width 119 height 26
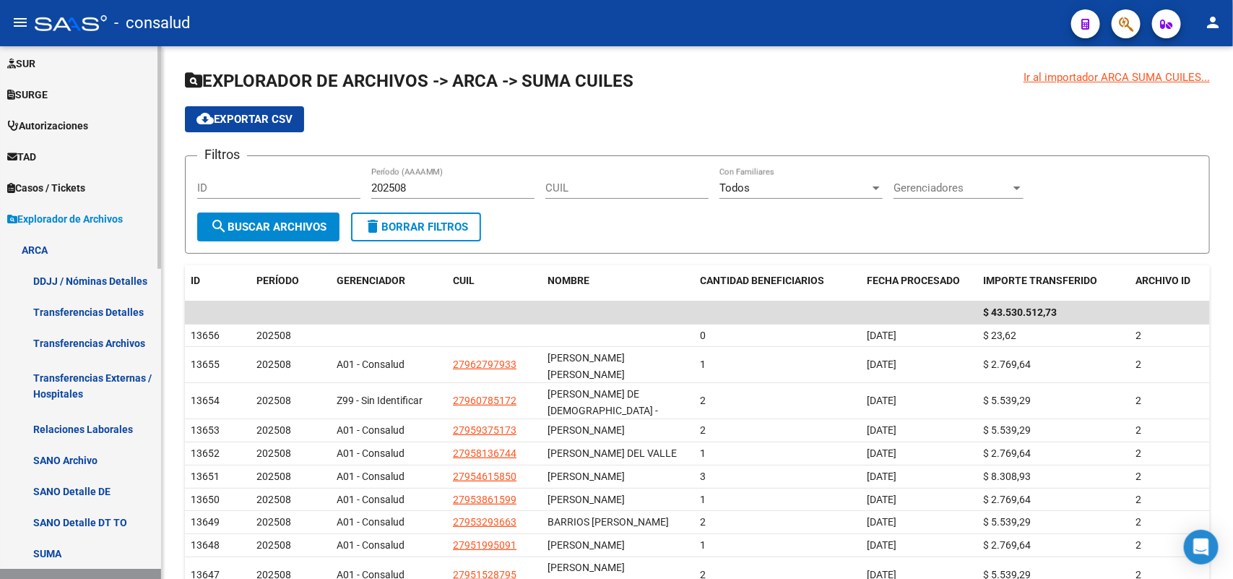
scroll to position [287, 0]
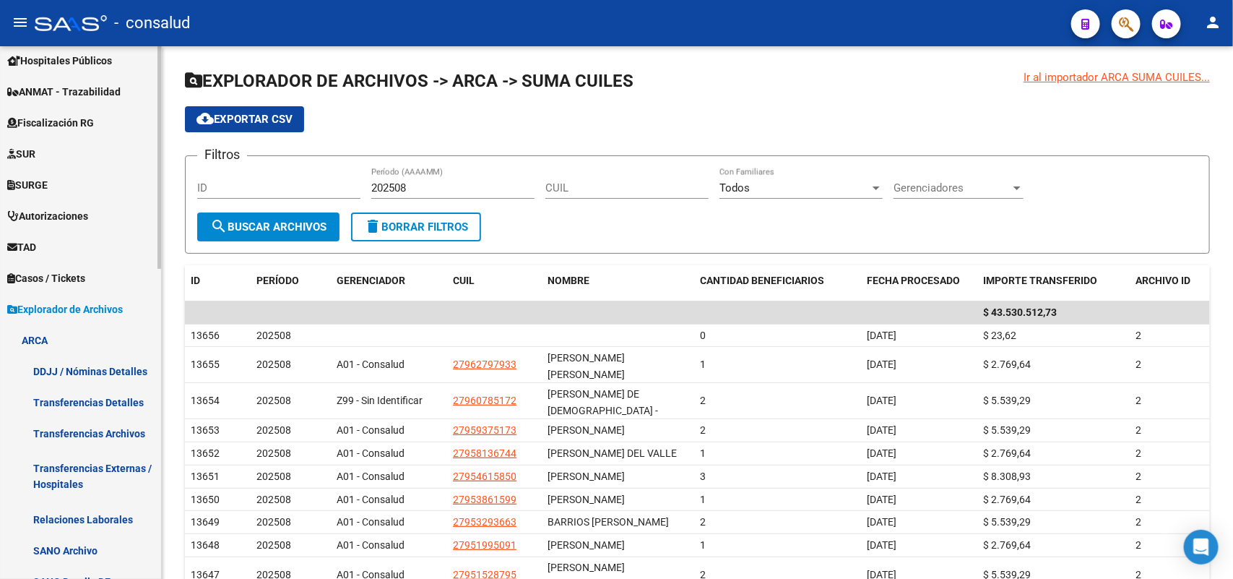
click at [81, 124] on span "Fiscalización RG" at bounding box center [50, 123] width 87 height 16
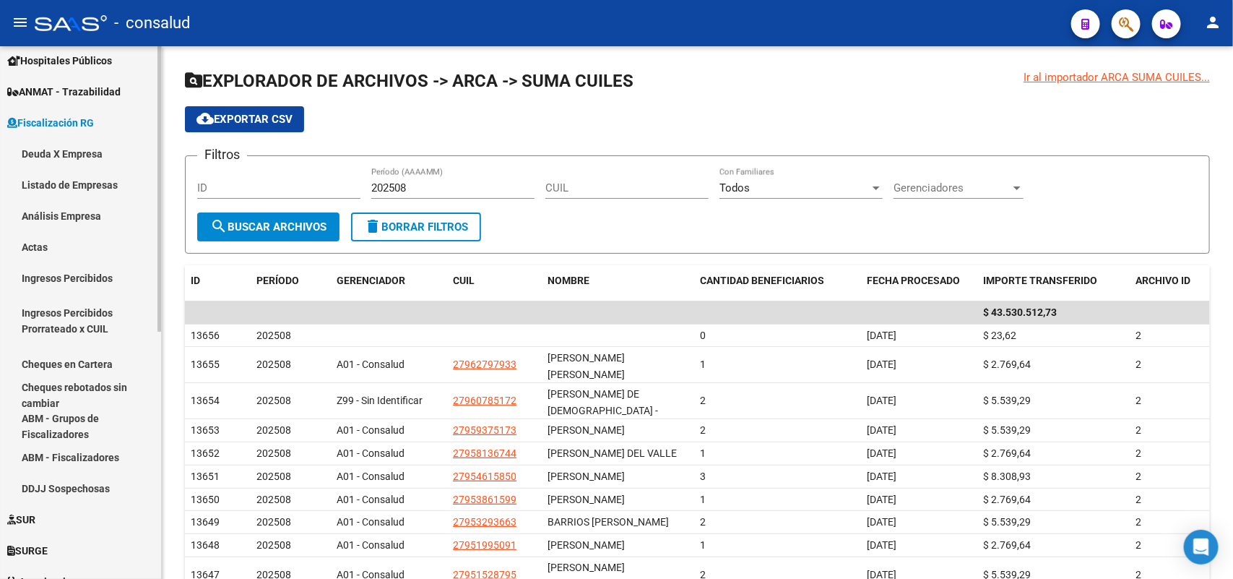
click at [77, 155] on link "Deuda X Empresa" at bounding box center [80, 153] width 161 height 31
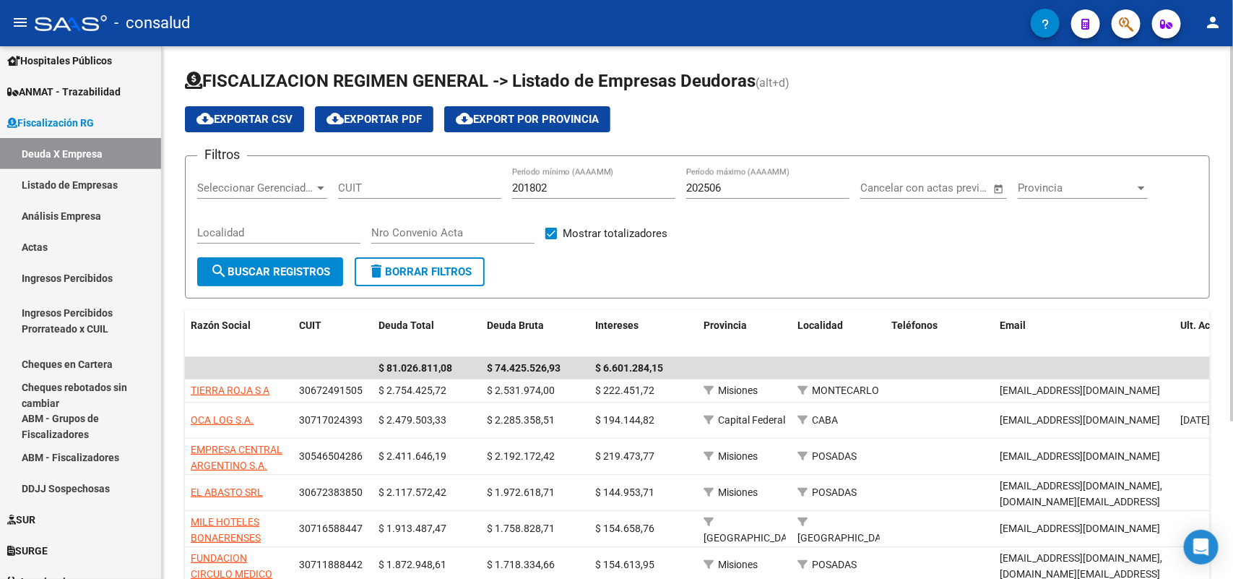
click at [587, 184] on input "201802" at bounding box center [593, 187] width 163 height 13
click at [738, 186] on input "202506" at bounding box center [767, 187] width 163 height 13
type input "202508"
click at [301, 271] on span "search Buscar Registros" at bounding box center [270, 271] width 120 height 13
